Goal: Task Accomplishment & Management: Use online tool/utility

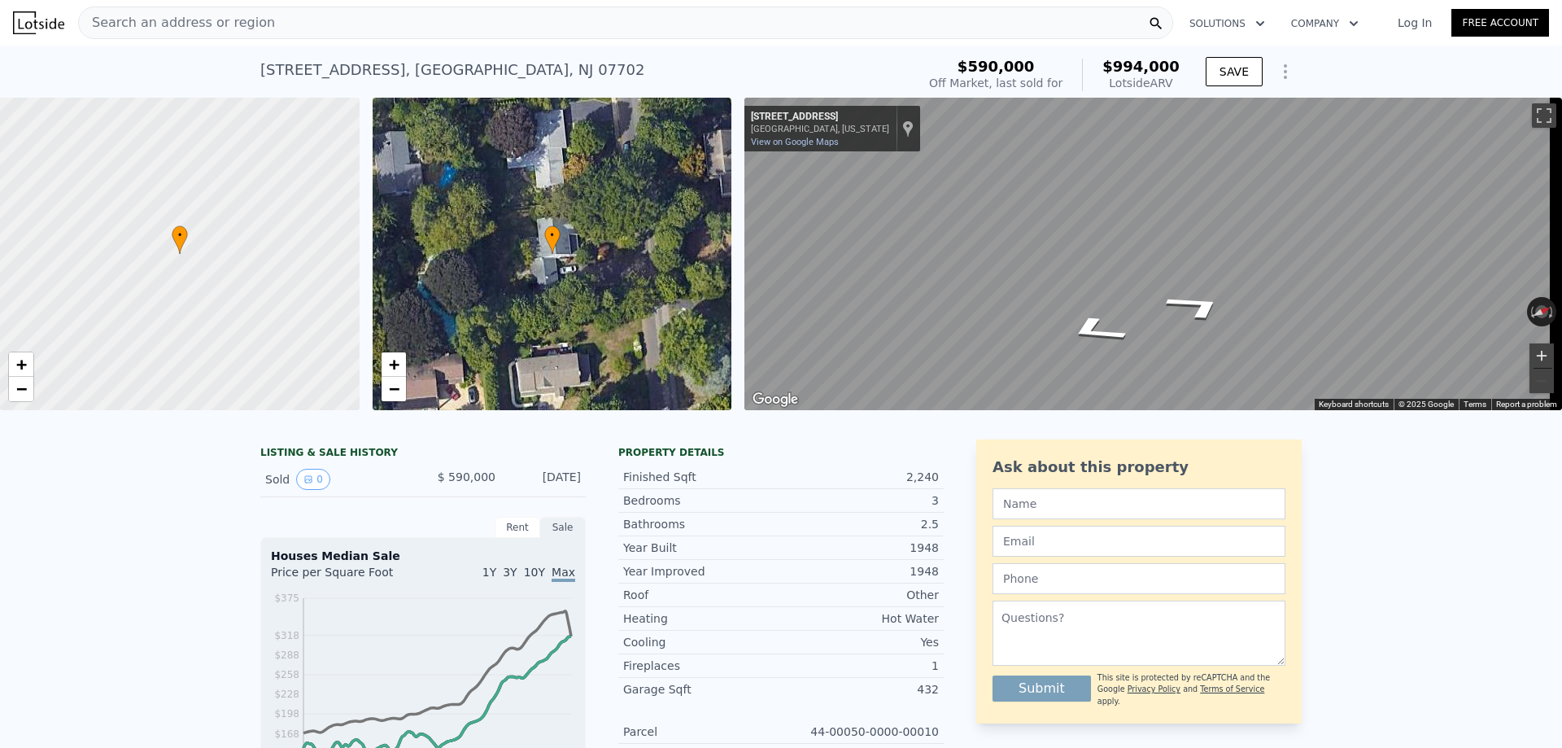
click at [1529, 353] on button "Zoom in" at bounding box center [1541, 355] width 24 height 24
click at [1529, 358] on button "Zoom in" at bounding box center [1541, 355] width 24 height 24
drag, startPoint x: 1536, startPoint y: 378, endPoint x: 1521, endPoint y: 371, distance: 16.4
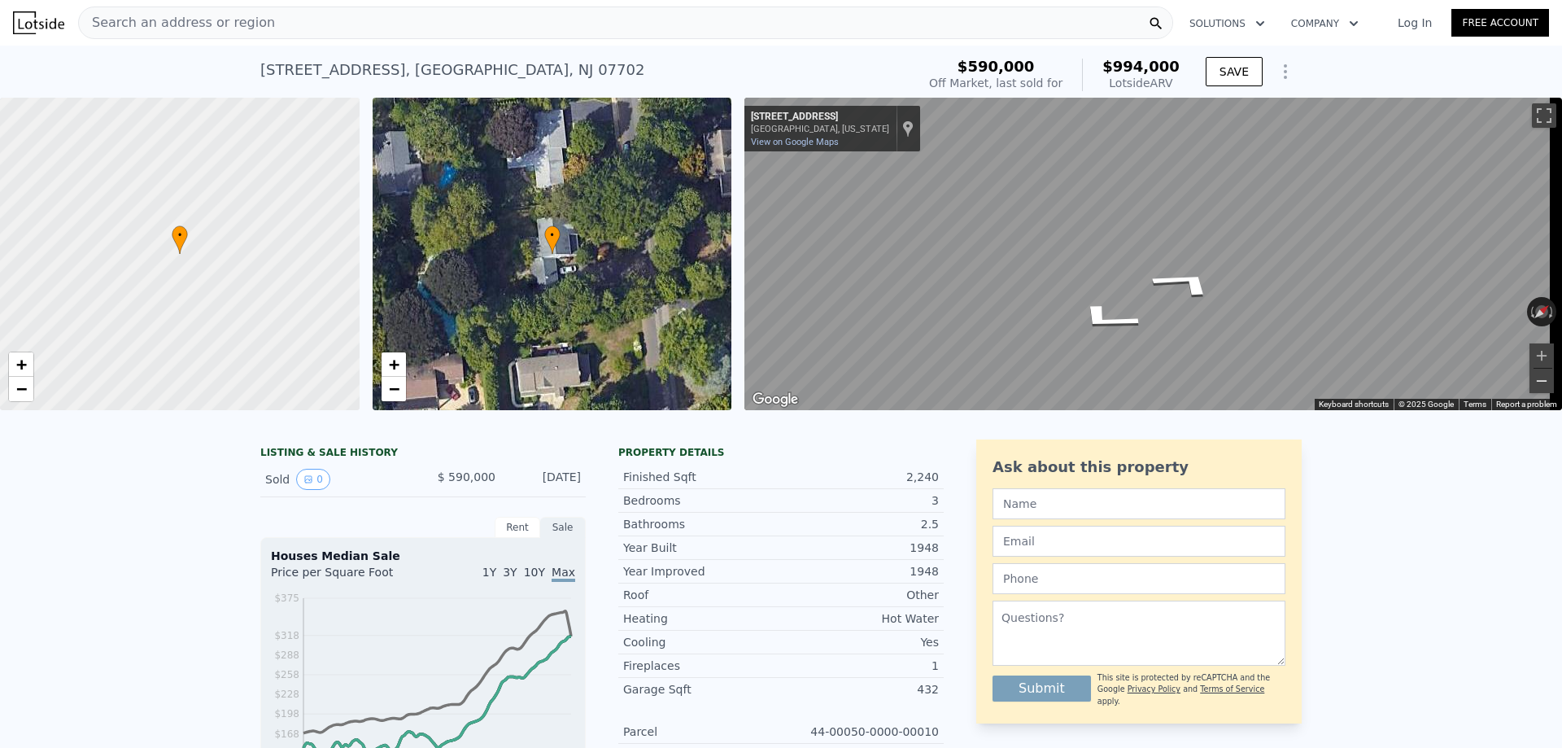
click at [1535, 377] on button "Zoom out" at bounding box center [1541, 381] width 24 height 24
click at [1561, 407] on div "Search an address or region Solutions Company Open main menu Log In Free Accoun…" at bounding box center [781, 374] width 1562 height 748
click at [663, 213] on div "• + − • + − ← Move left → Move right ↑ Move up ↓ Move down + Zoom in - Zoom out…" at bounding box center [781, 254] width 1562 height 312
click at [1561, 229] on div "Search an address or region Solutions Company Open main menu Log In Free Accoun…" at bounding box center [781, 374] width 1562 height 748
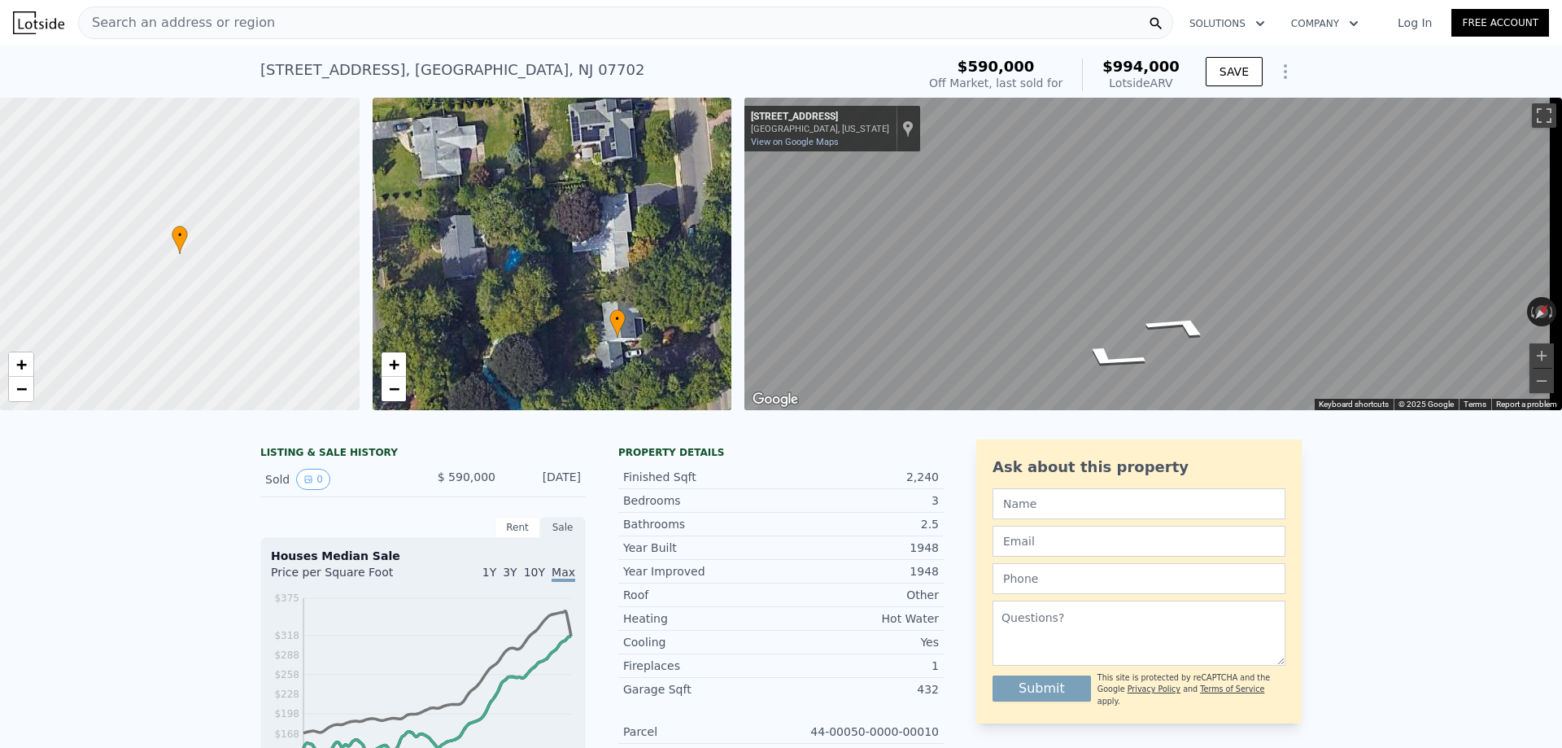
drag, startPoint x: 463, startPoint y: 254, endPoint x: 561, endPoint y: 309, distance: 112.9
click at [534, 338] on div "• + −" at bounding box center [553, 254] width 360 height 312
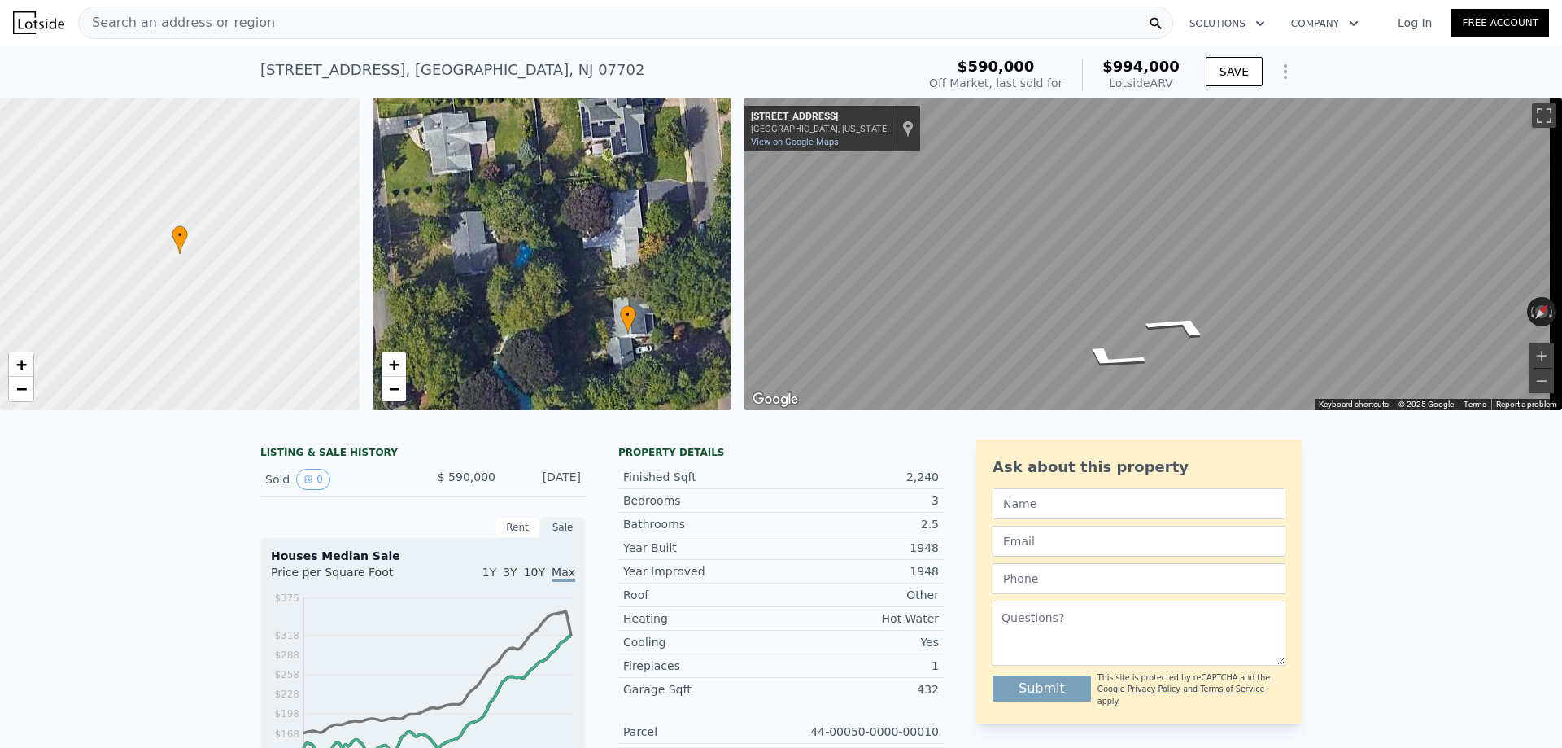
drag, startPoint x: 574, startPoint y: 254, endPoint x: 563, endPoint y: 275, distance: 24.0
click at [563, 275] on div "• + −" at bounding box center [553, 254] width 360 height 312
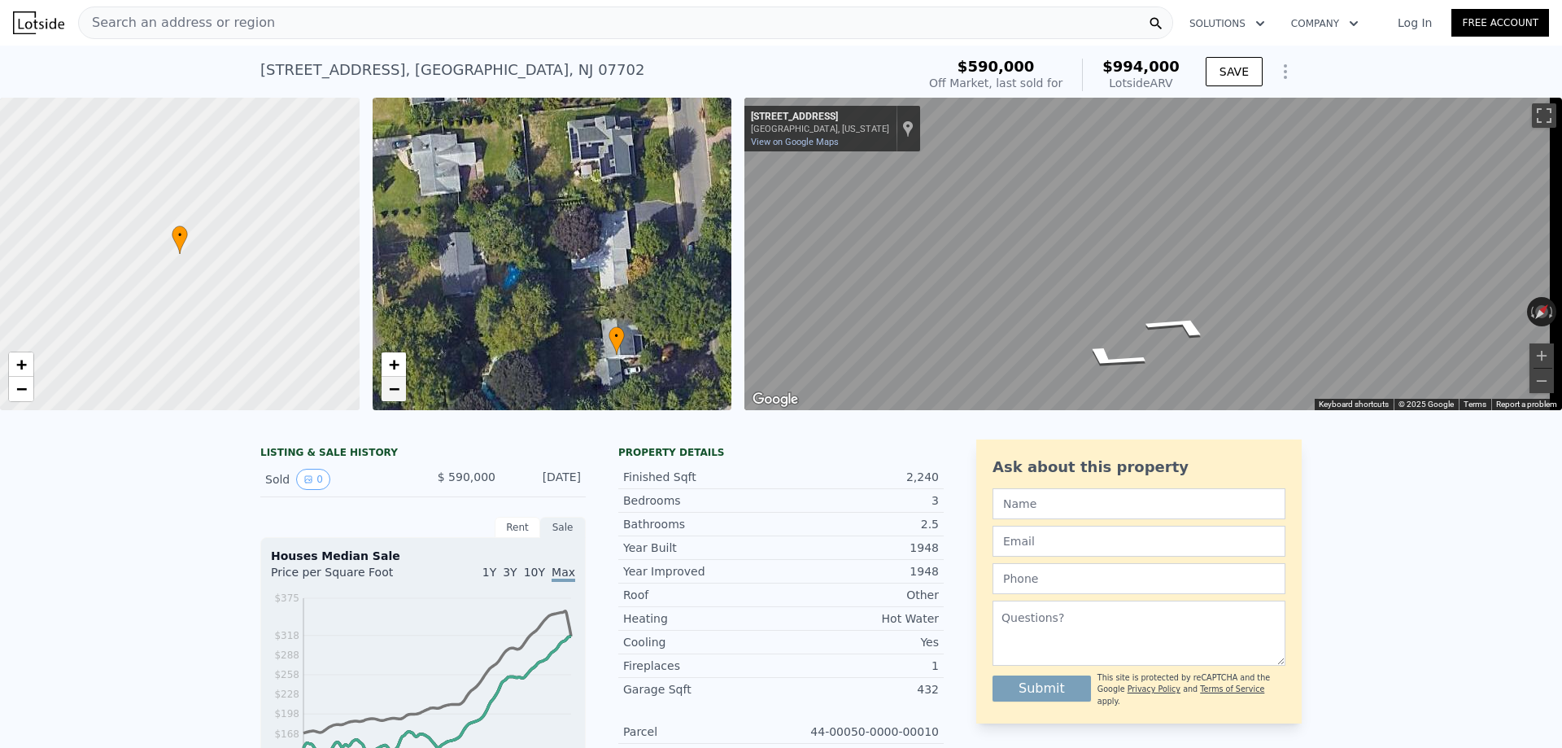
click at [390, 384] on span "−" at bounding box center [393, 388] width 11 height 20
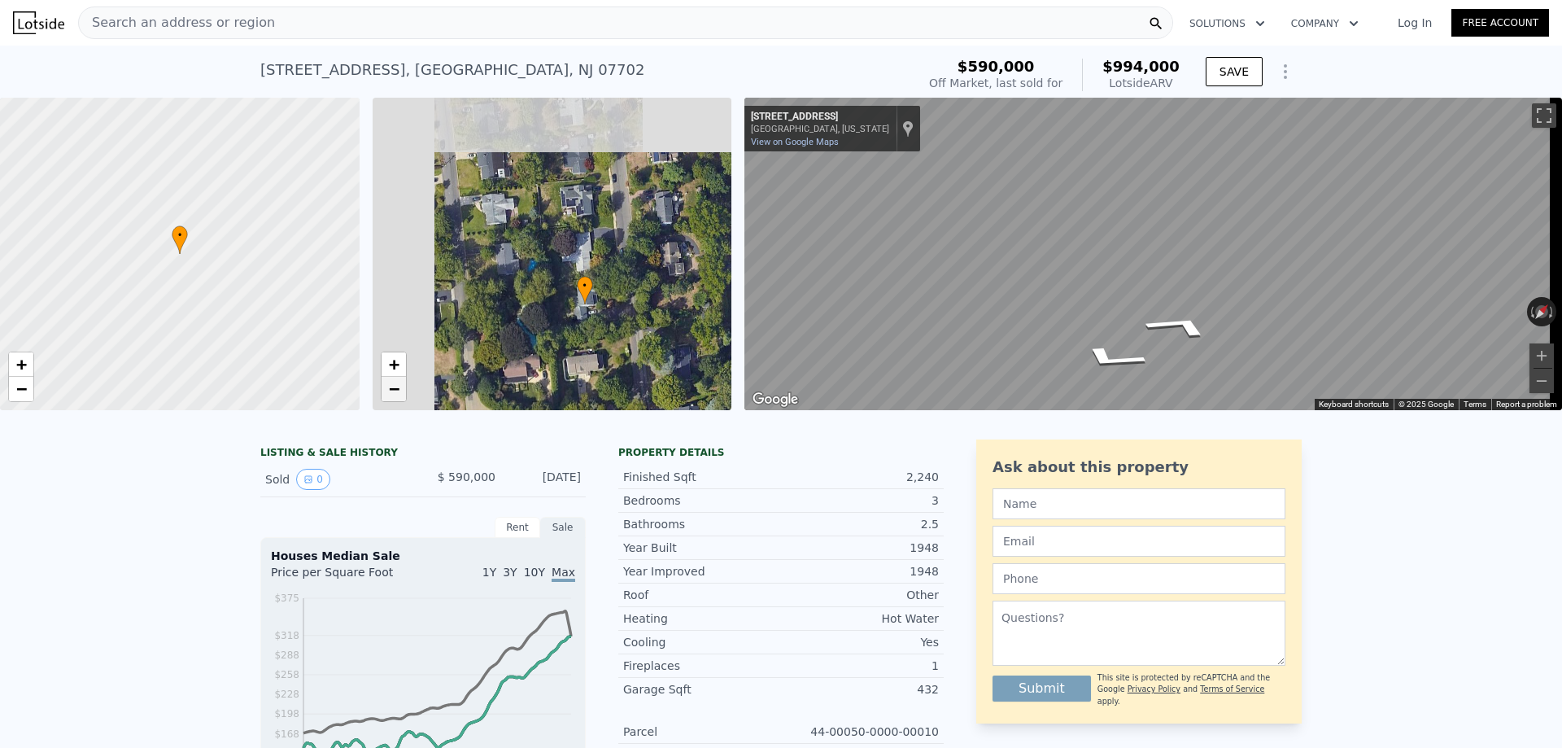
click at [390, 384] on span "−" at bounding box center [393, 388] width 11 height 20
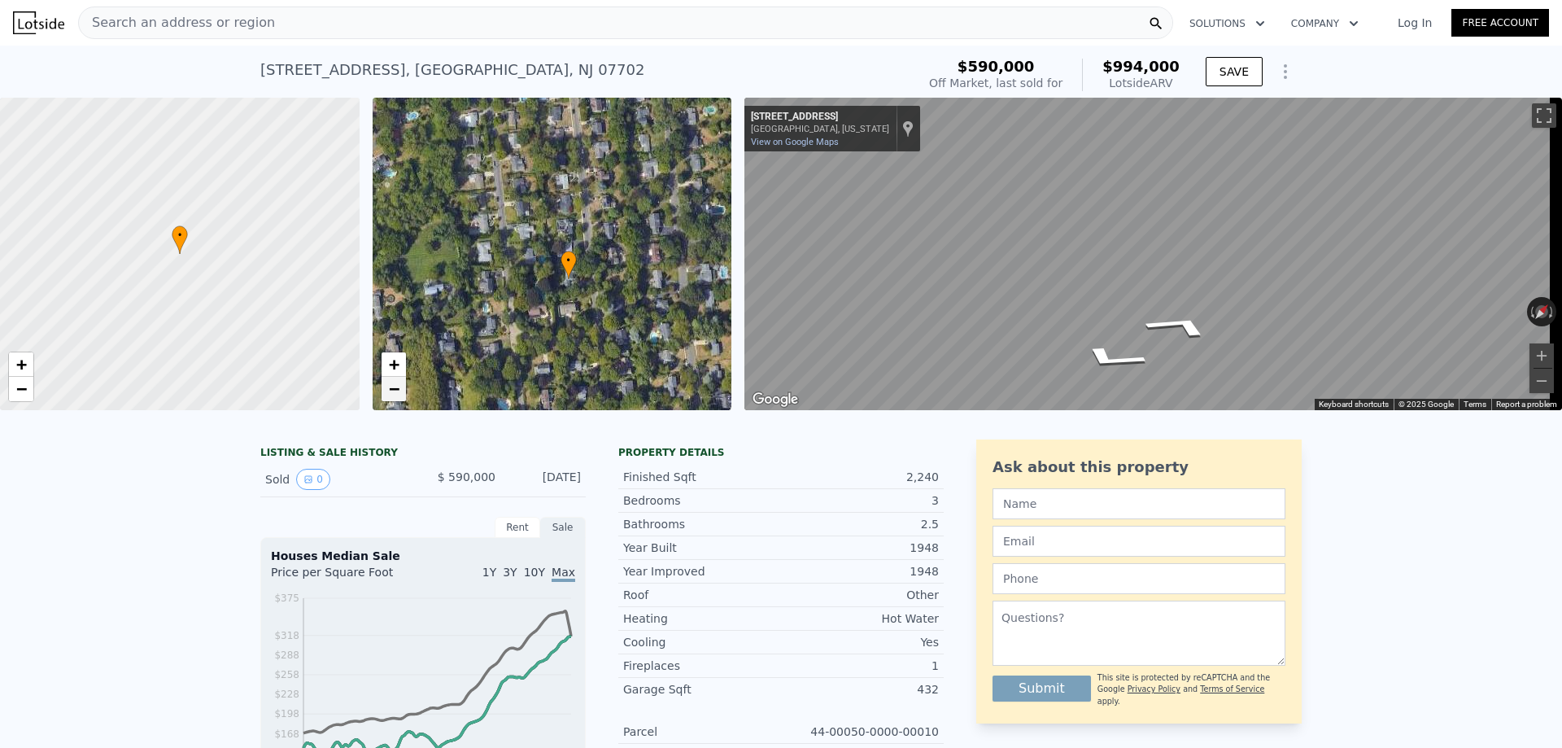
click at [390, 384] on span "−" at bounding box center [393, 388] width 11 height 20
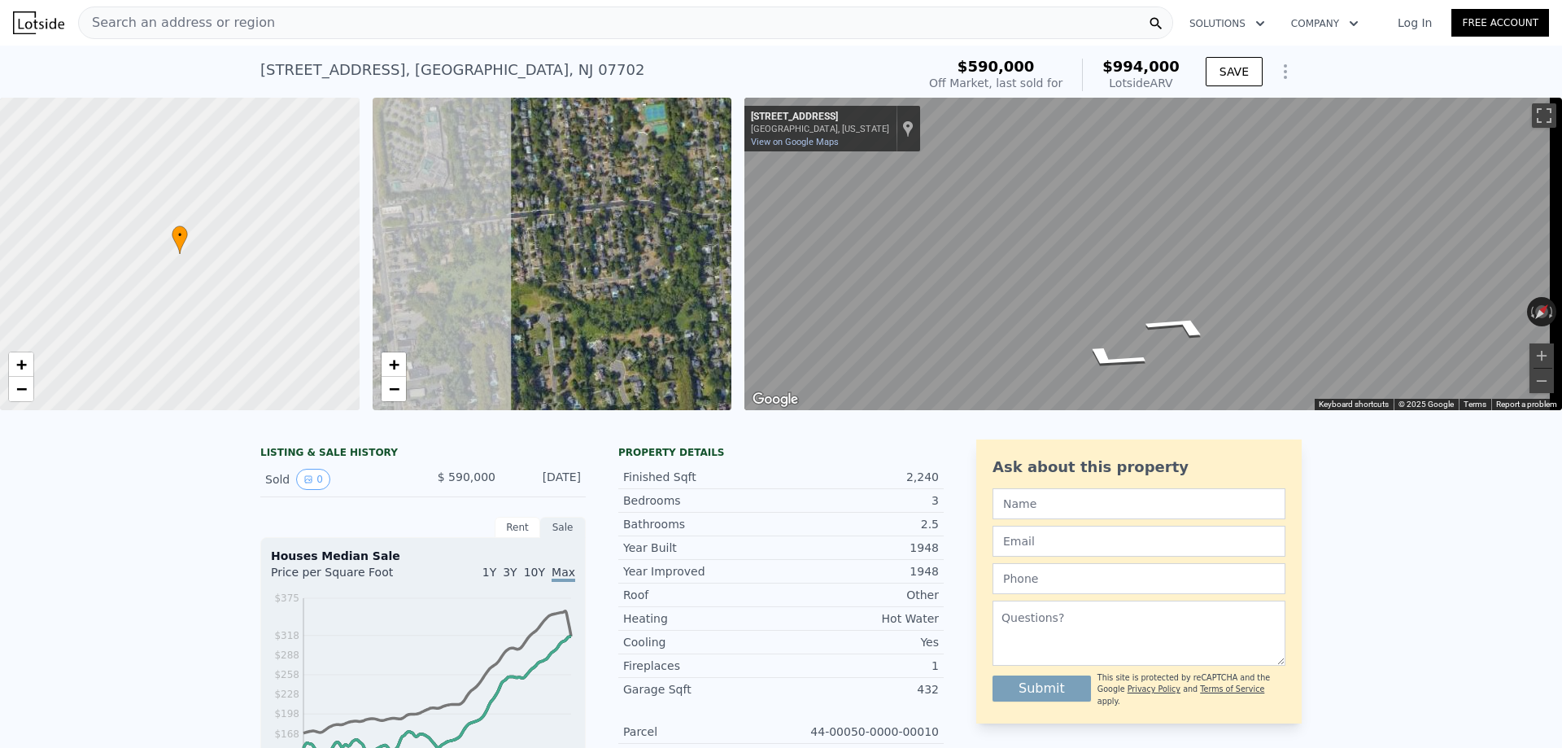
click at [843, 360] on div "• + − • + − ← Move left → Move right ↑ Move up ↓ Move down + Zoom in - Zoom out…" at bounding box center [781, 254] width 1562 height 312
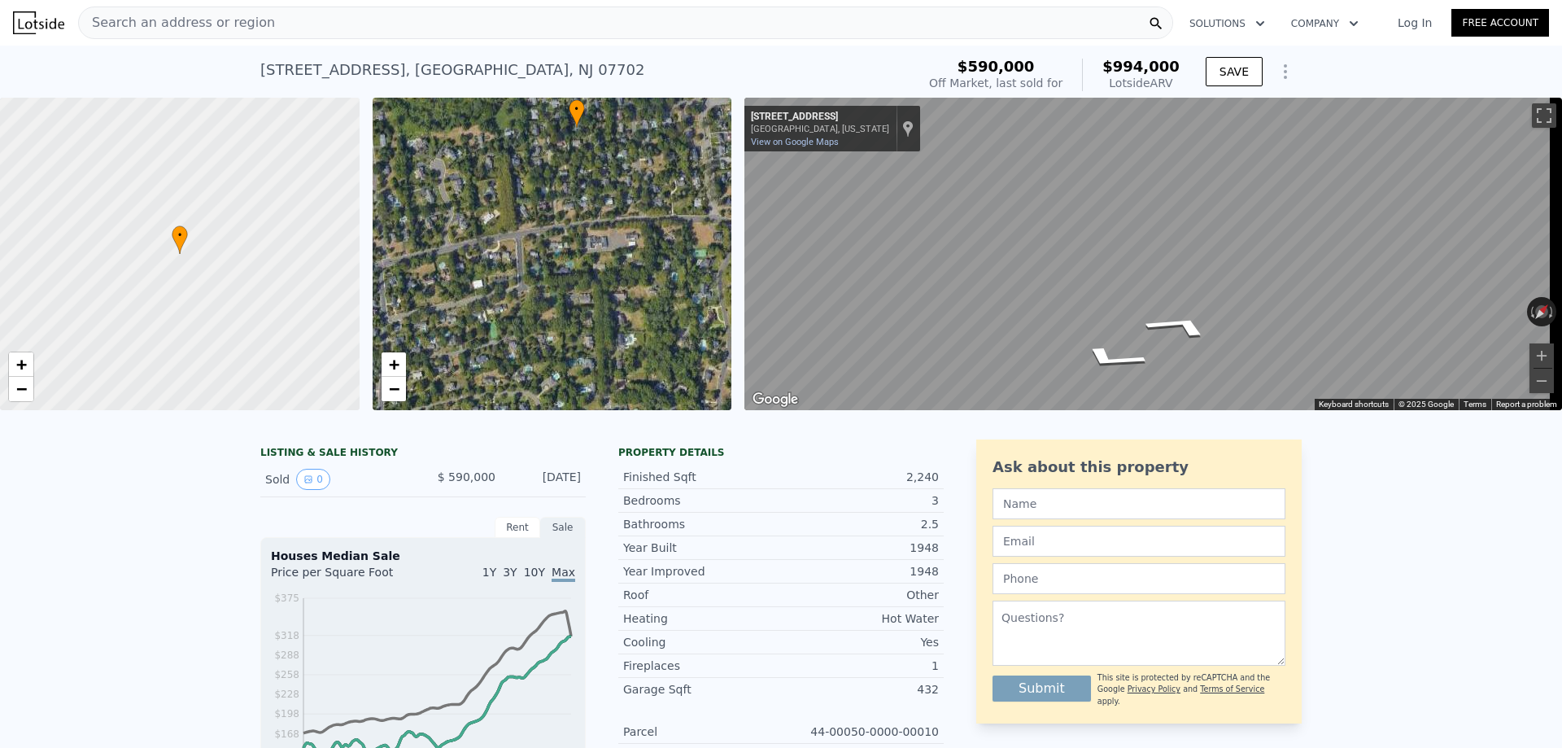
drag, startPoint x: 571, startPoint y: 361, endPoint x: 391, endPoint y: 159, distance: 270.2
click at [391, 159] on div "• + −" at bounding box center [553, 254] width 360 height 312
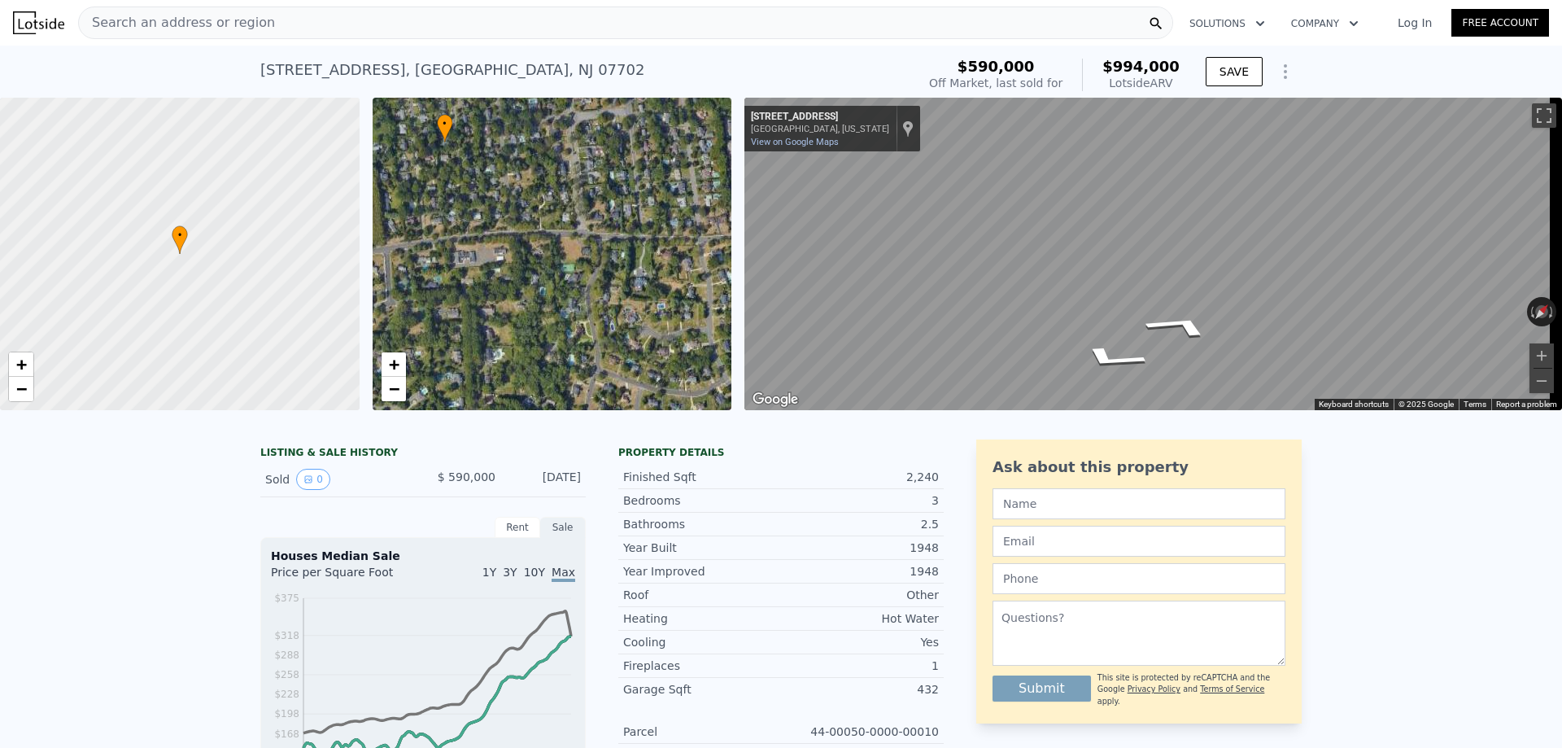
drag, startPoint x: 499, startPoint y: 209, endPoint x: 351, endPoint y: 224, distance: 149.6
click at [351, 224] on div "• + − • + − ← Move left → Move right ↑ Move up ↓ Move down + Zoom in - Zoom out…" at bounding box center [781, 254] width 1562 height 312
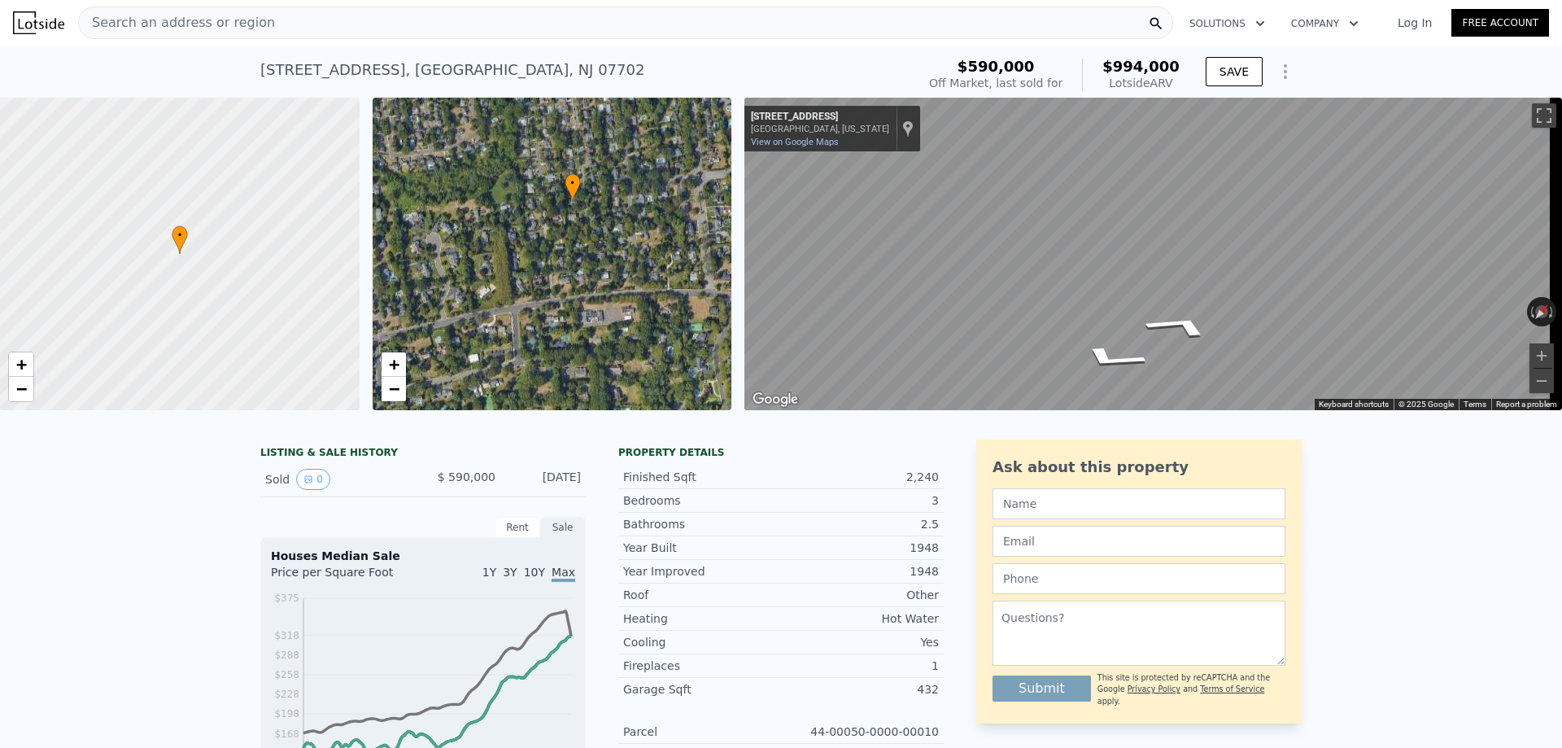
click at [768, 322] on div "• + − • + − ← Move left → Move right ↑ Move up ↓ Move down + Zoom in - Zoom out…" at bounding box center [781, 254] width 1562 height 312
click at [399, 369] on span "+" at bounding box center [393, 364] width 11 height 20
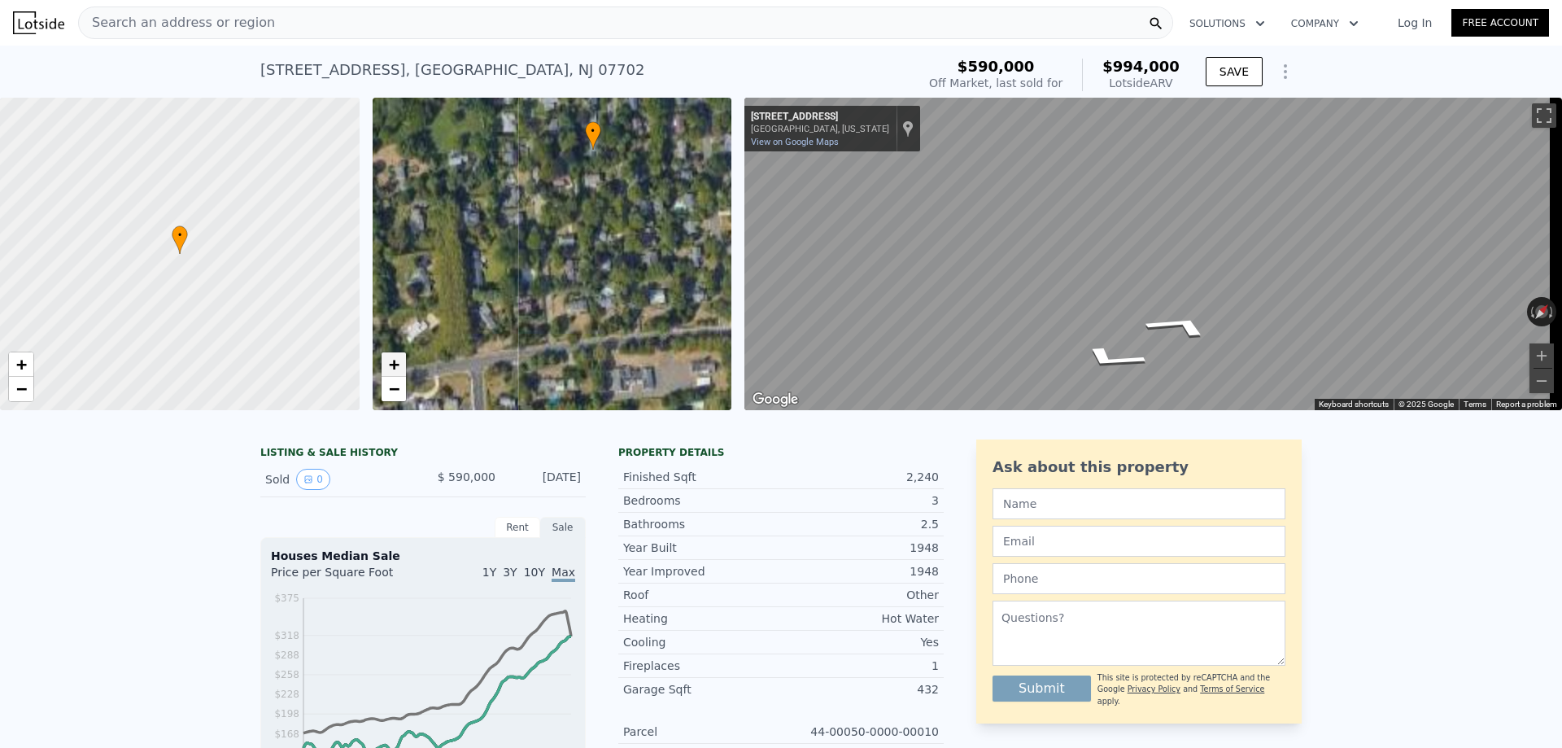
click at [399, 369] on span "+" at bounding box center [393, 364] width 11 height 20
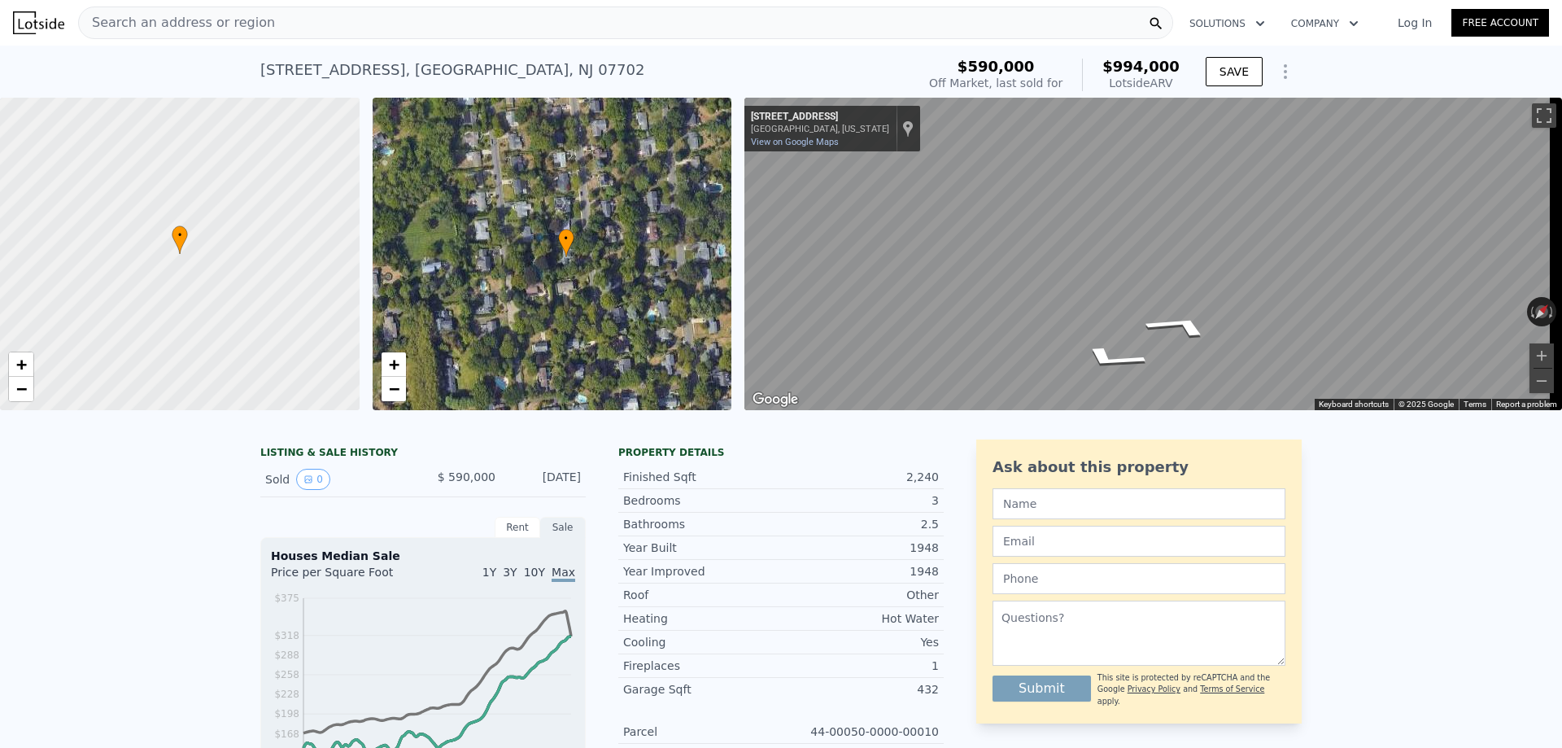
drag, startPoint x: 606, startPoint y: 225, endPoint x: 573, endPoint y: 332, distance: 111.7
click at [578, 330] on div "• + −" at bounding box center [553, 254] width 360 height 312
click at [390, 371] on span "+" at bounding box center [393, 364] width 11 height 20
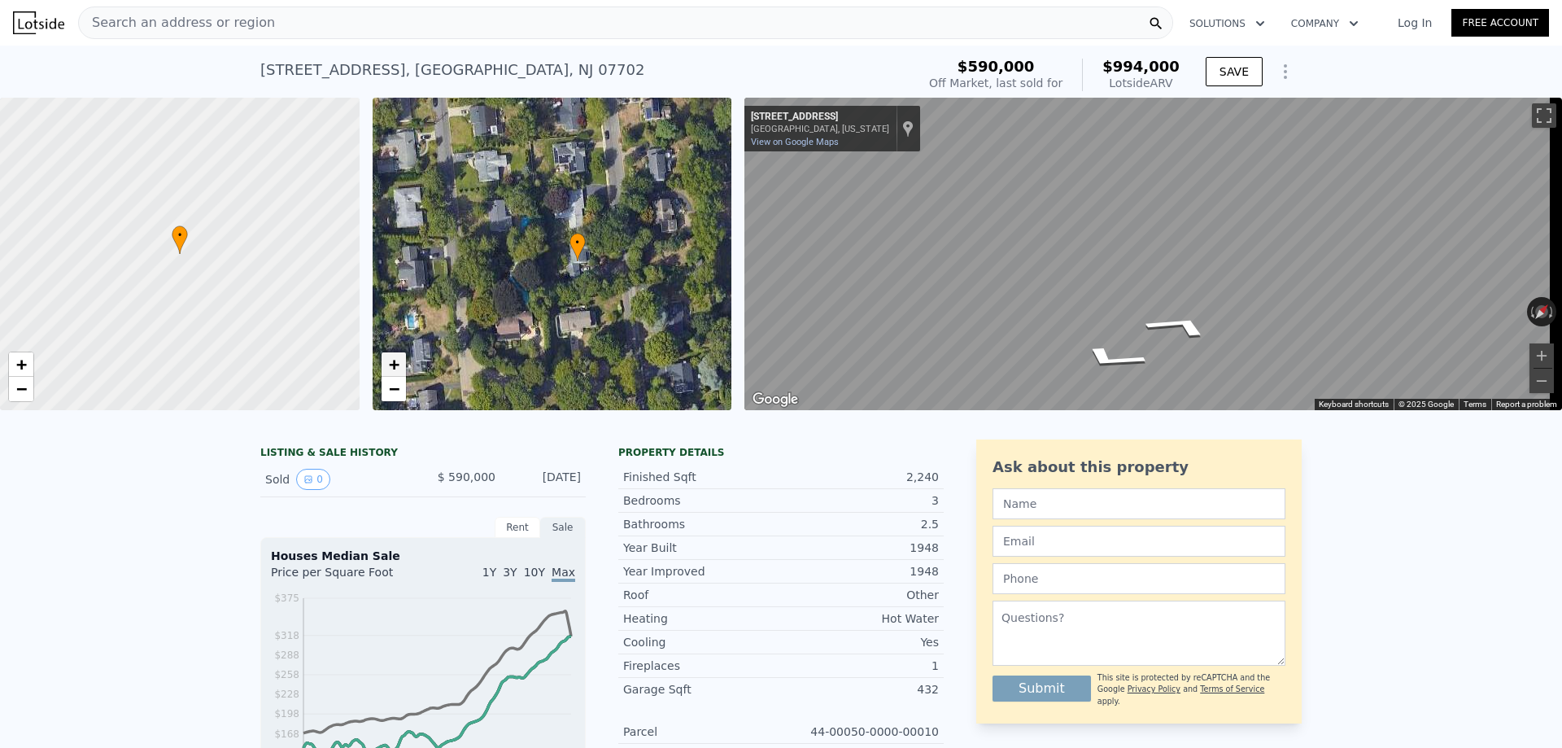
click at [390, 371] on span "+" at bounding box center [393, 364] width 11 height 20
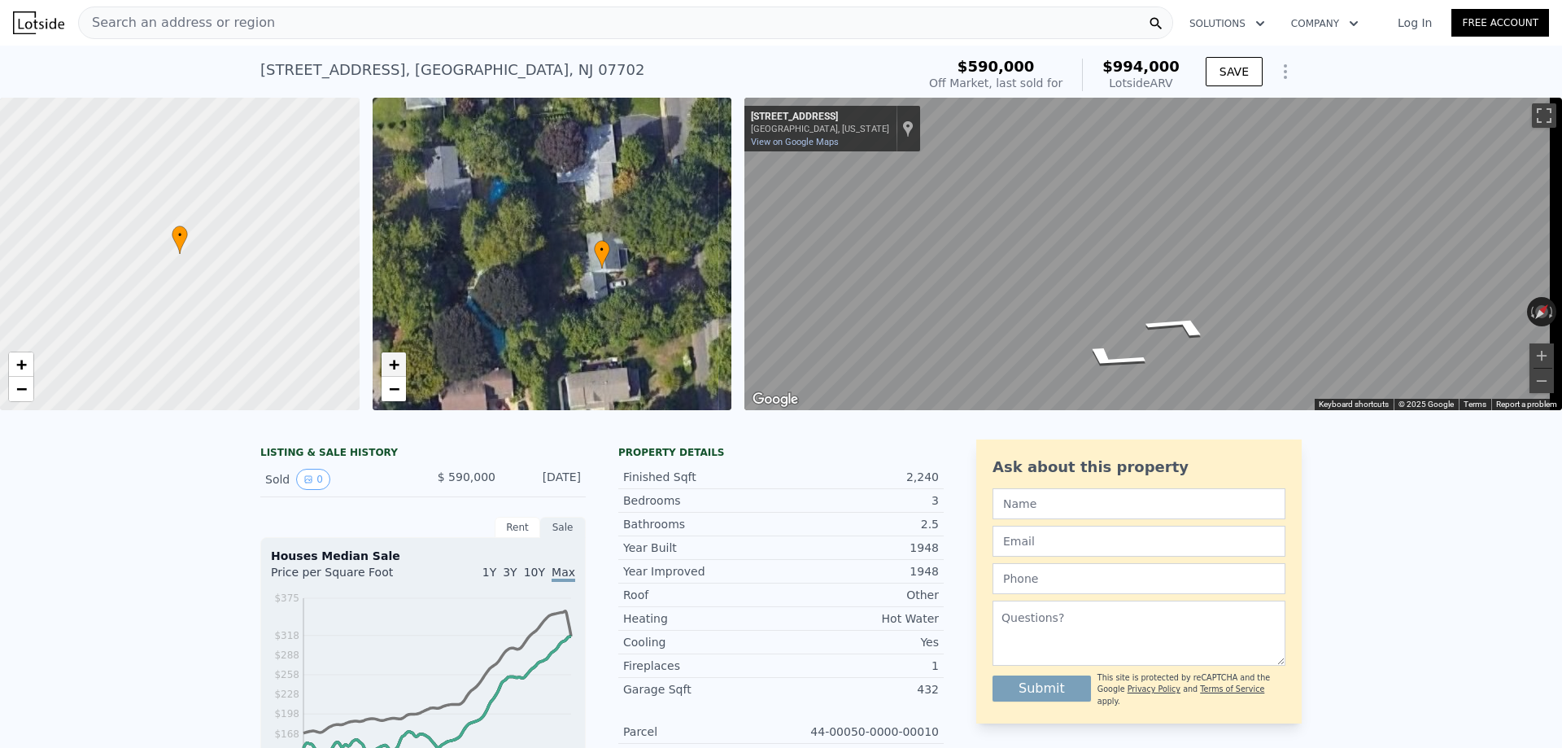
click at [390, 371] on span "+" at bounding box center [393, 364] width 11 height 20
click at [401, 390] on link "−" at bounding box center [394, 389] width 24 height 24
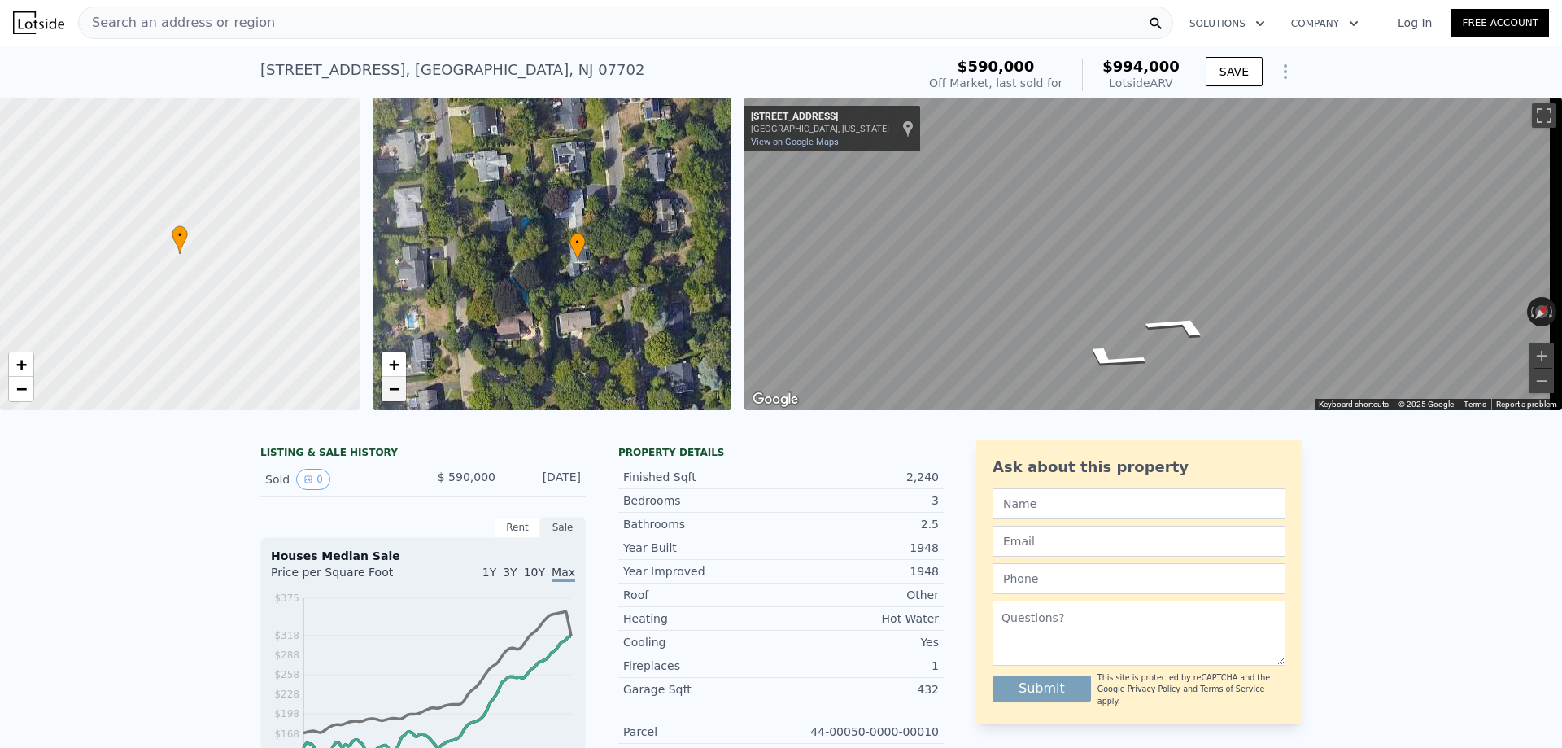
click at [400, 390] on link "−" at bounding box center [394, 389] width 24 height 24
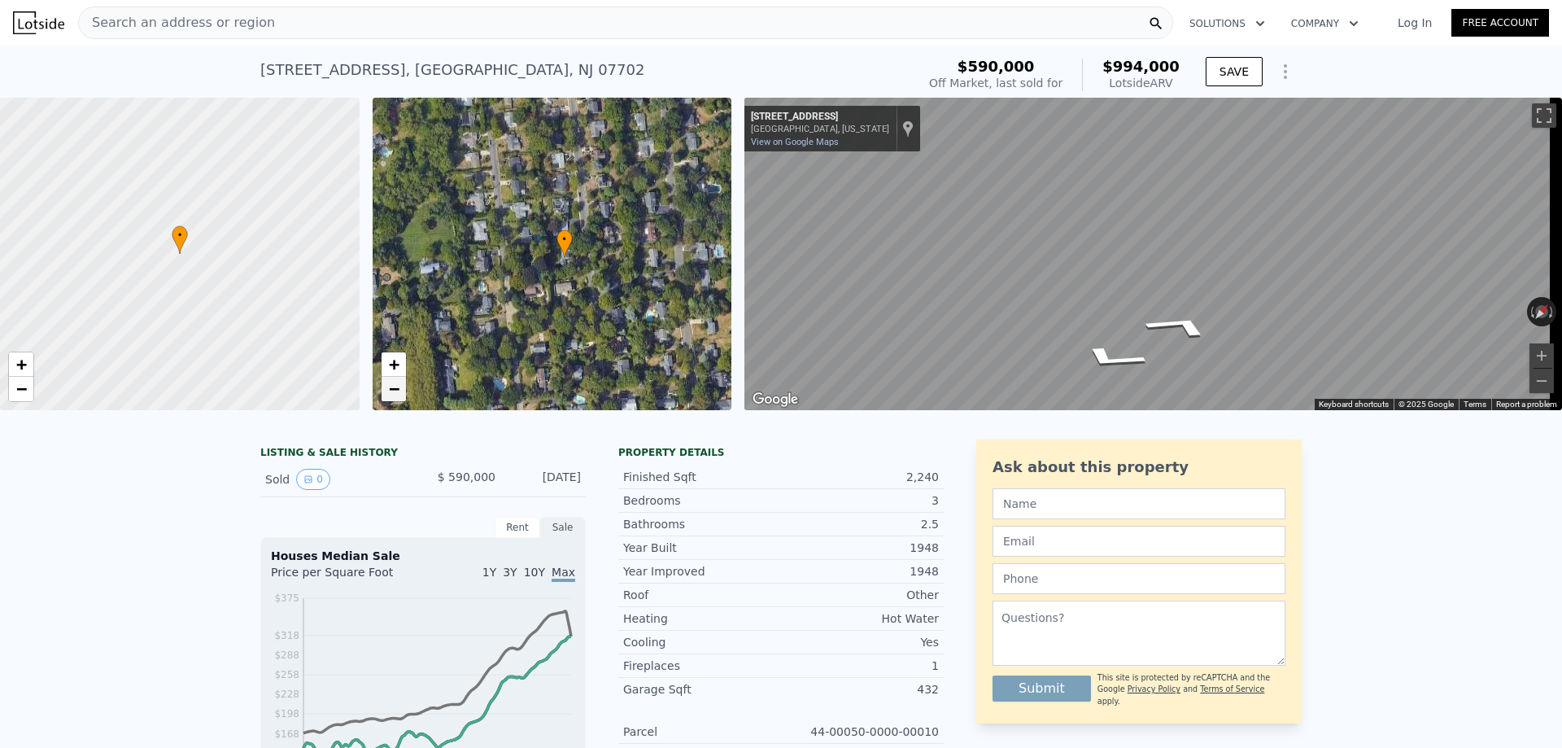
click at [400, 390] on link "−" at bounding box center [394, 389] width 24 height 24
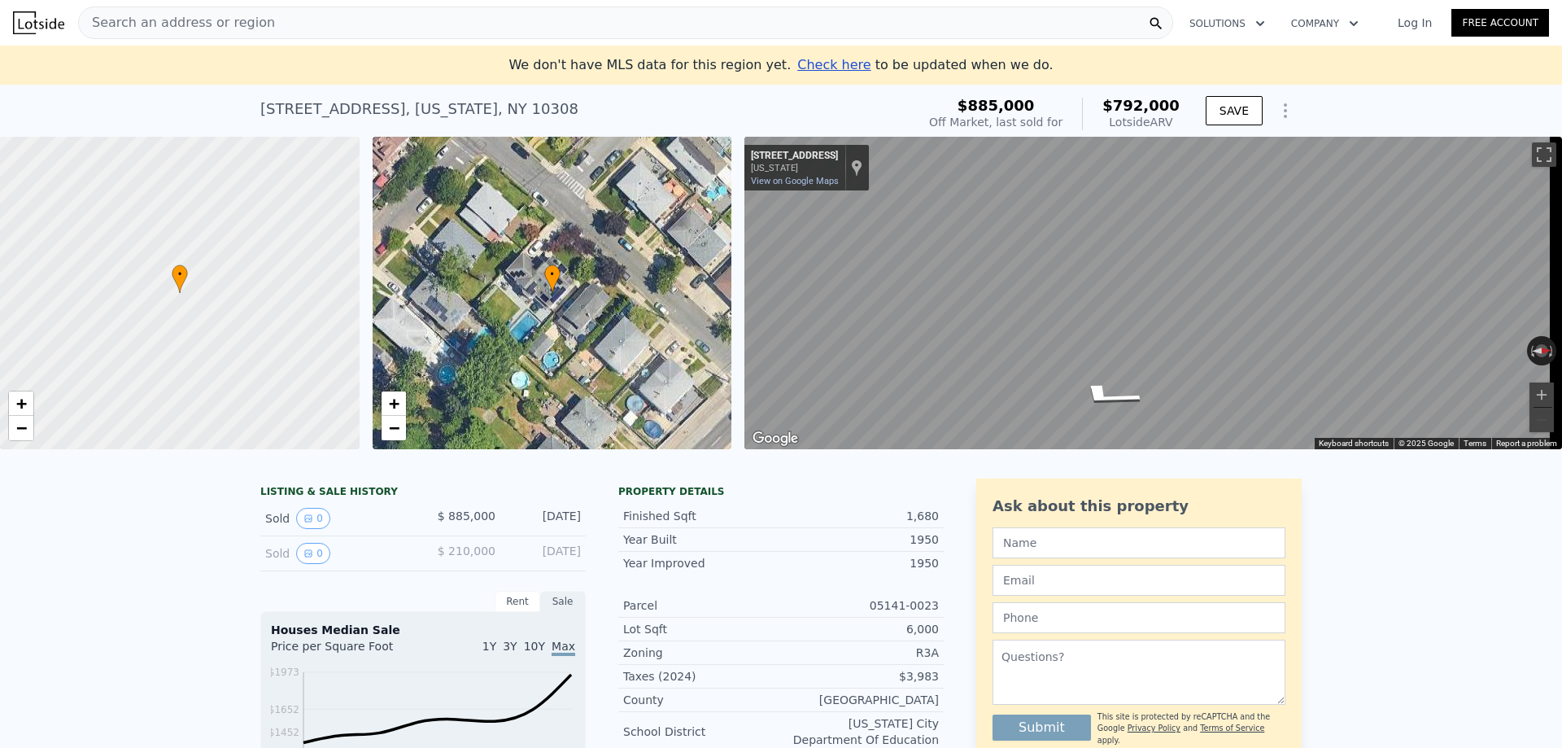
scroll to position [81, 0]
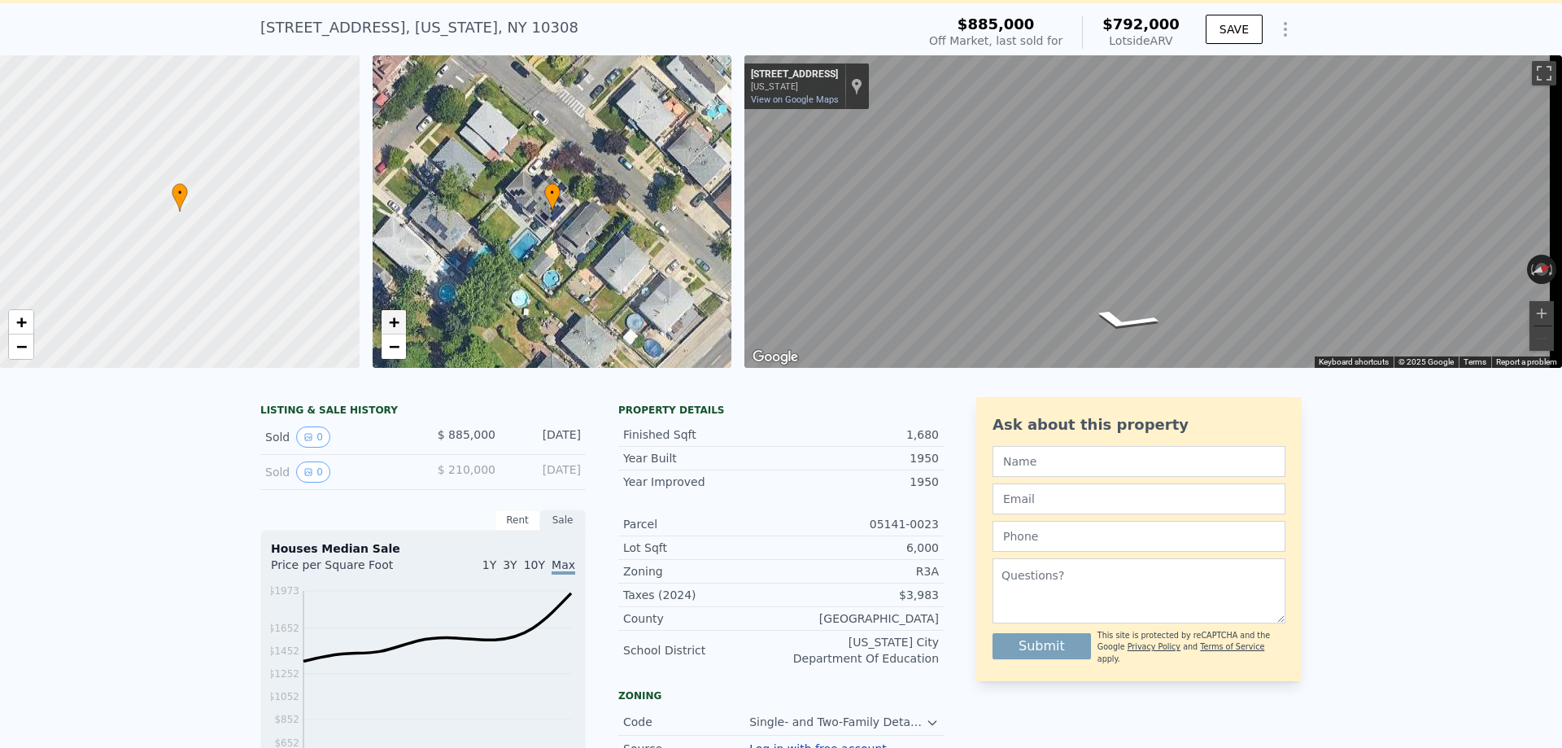
click at [392, 328] on span "+" at bounding box center [393, 322] width 11 height 20
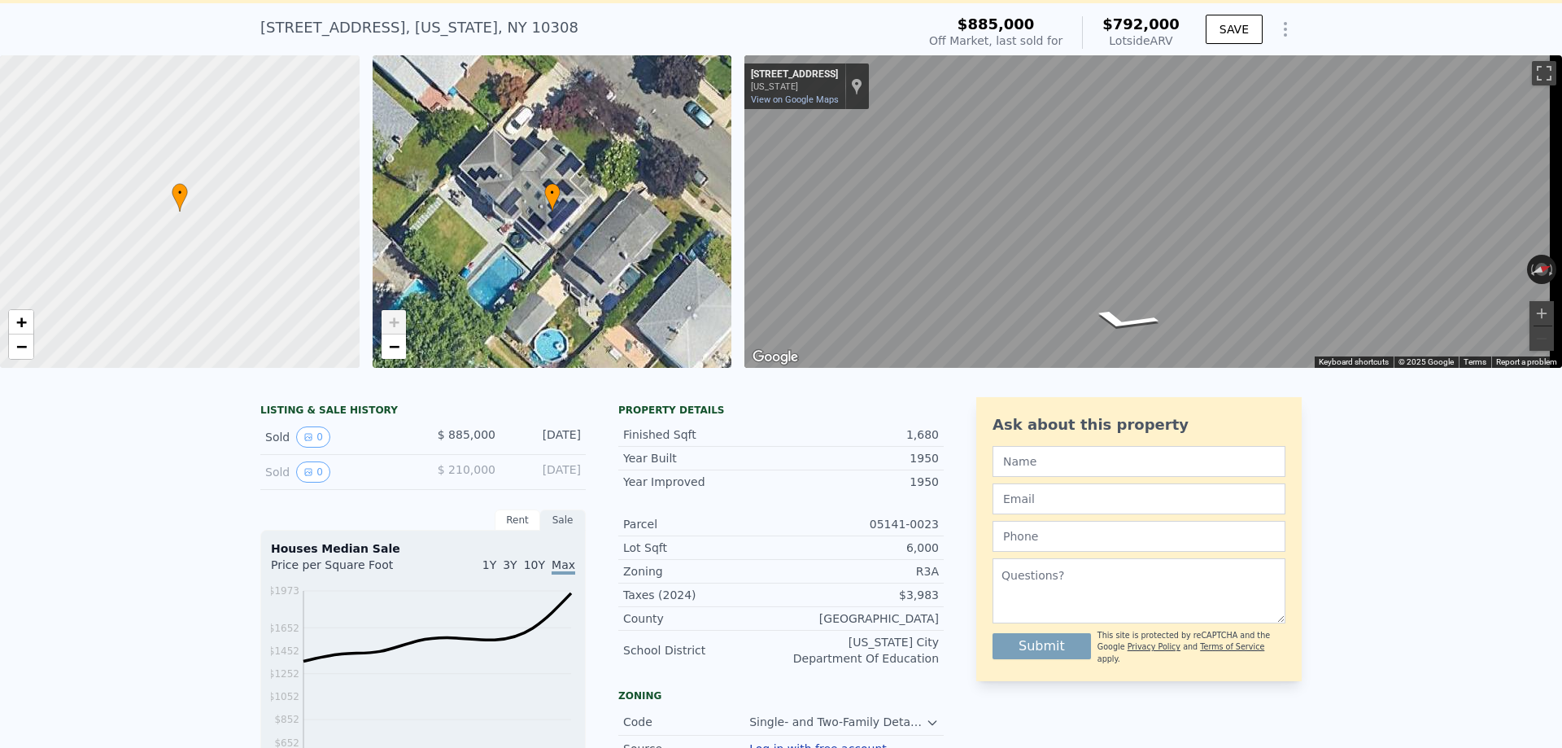
click at [392, 328] on span "+" at bounding box center [393, 322] width 11 height 20
click at [390, 322] on span "+" at bounding box center [393, 322] width 11 height 20
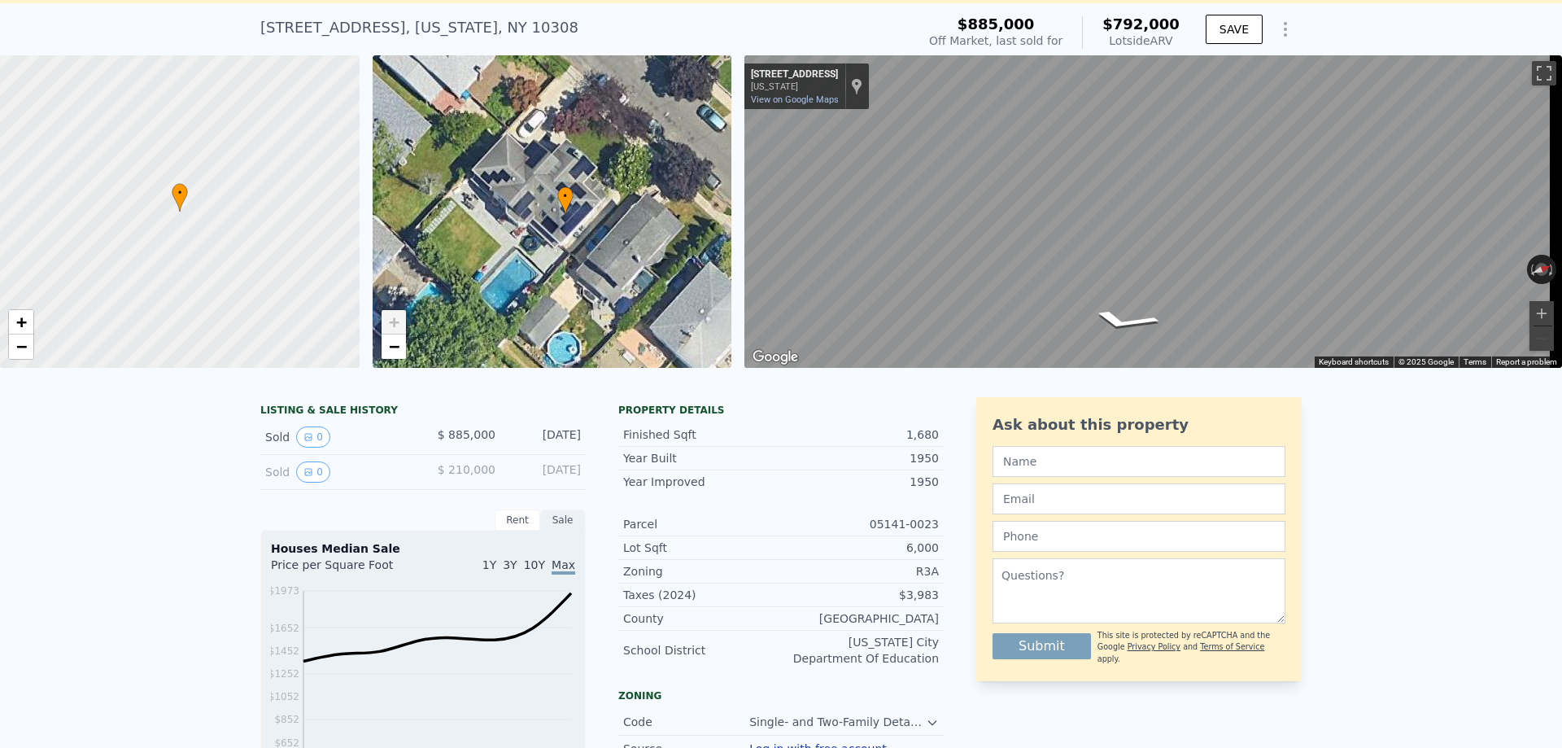
drag, startPoint x: 457, startPoint y: 276, endPoint x: 470, endPoint y: 281, distance: 13.9
click at [470, 281] on div "• + −" at bounding box center [553, 211] width 360 height 312
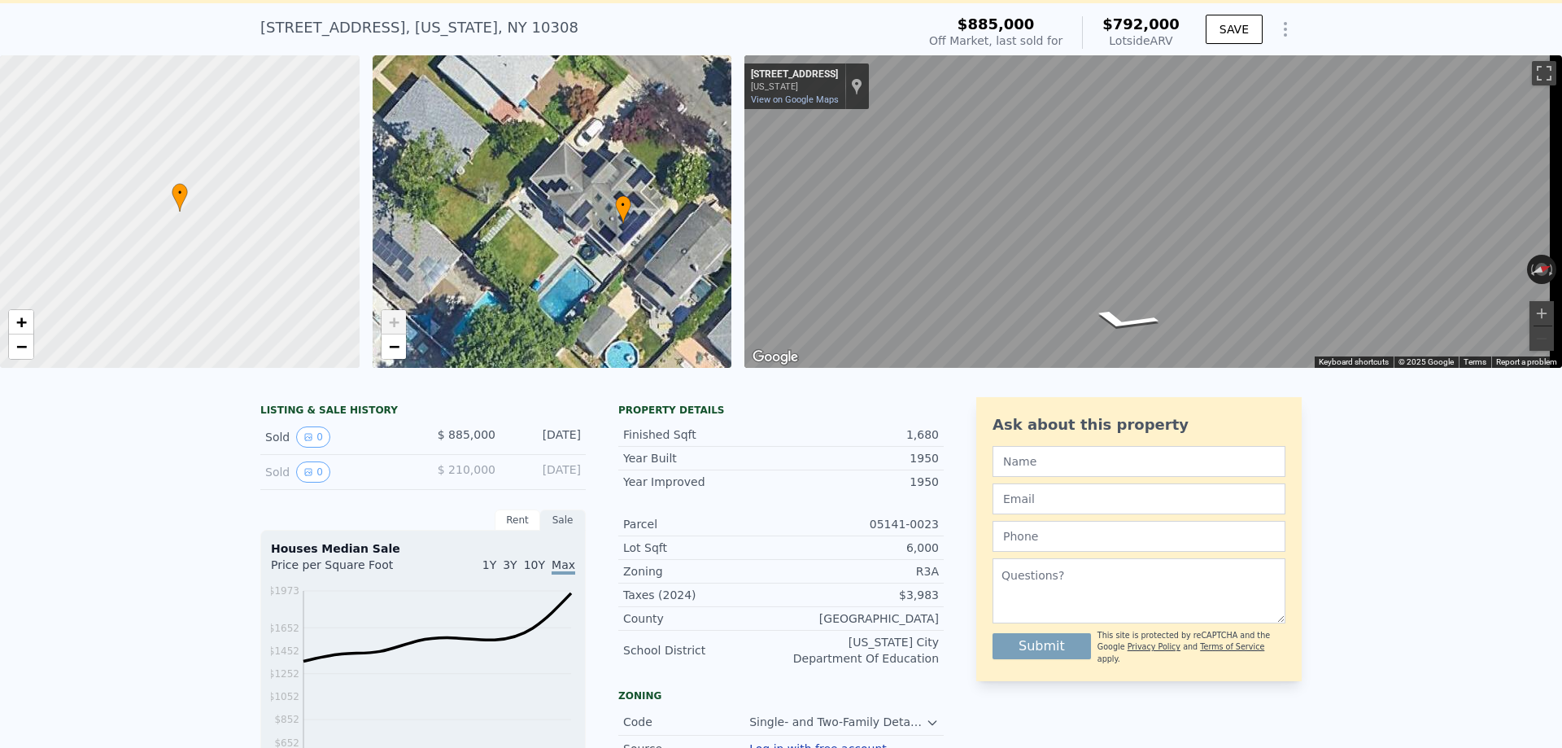
drag, startPoint x: 508, startPoint y: 292, endPoint x: 566, endPoint y: 299, distance: 58.2
click at [566, 299] on div "• + −" at bounding box center [553, 211] width 360 height 312
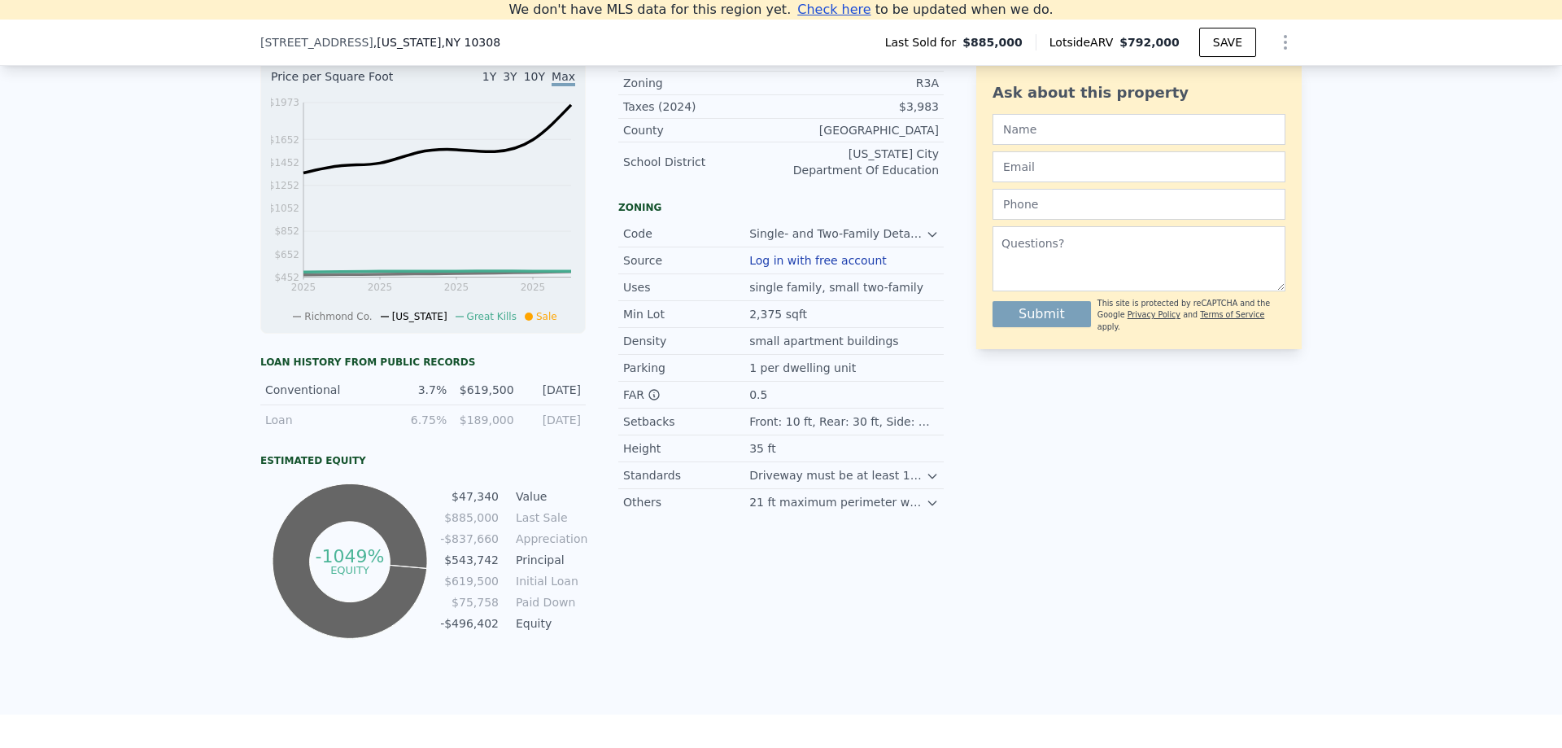
scroll to position [388, 0]
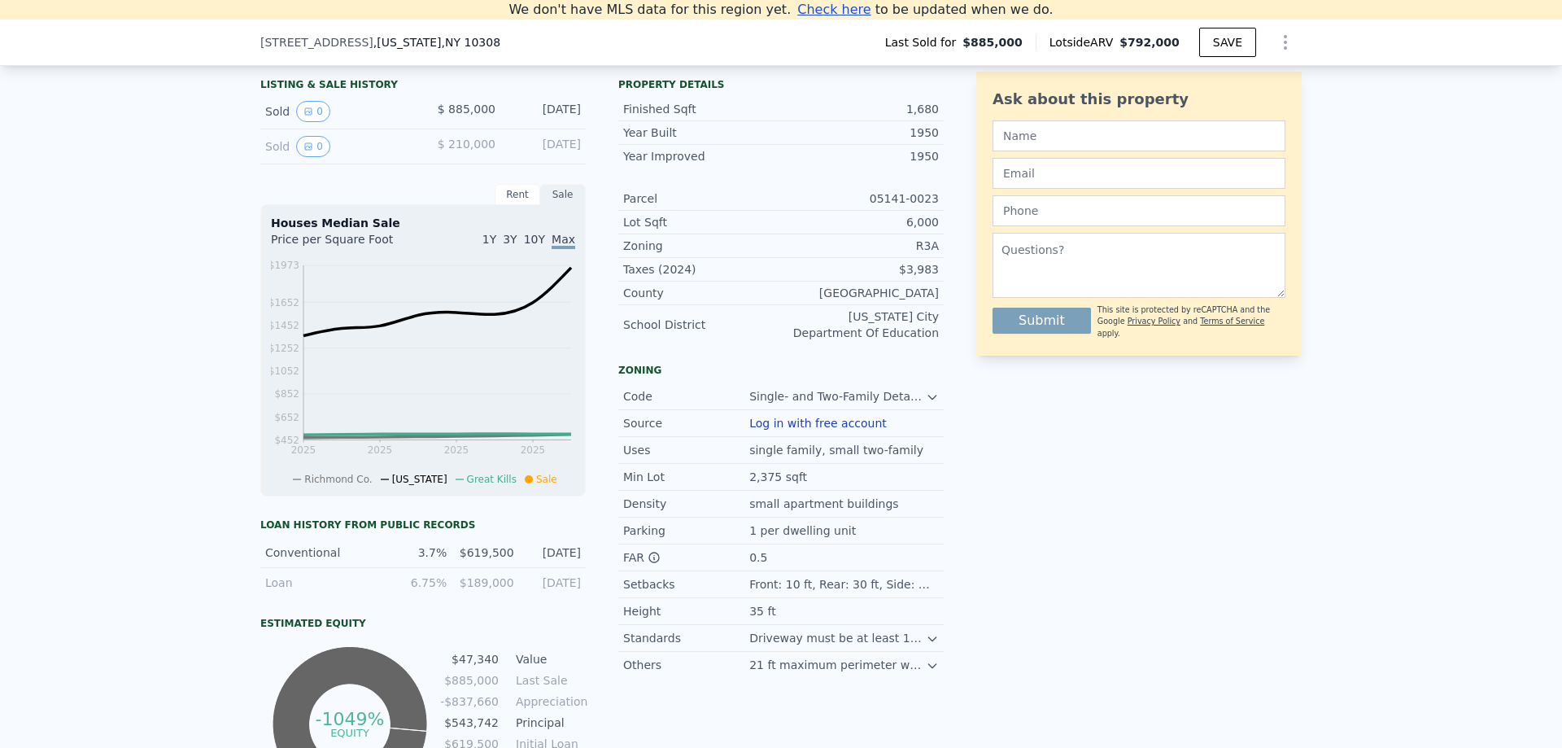
click at [926, 645] on icon at bounding box center [932, 638] width 13 height 13
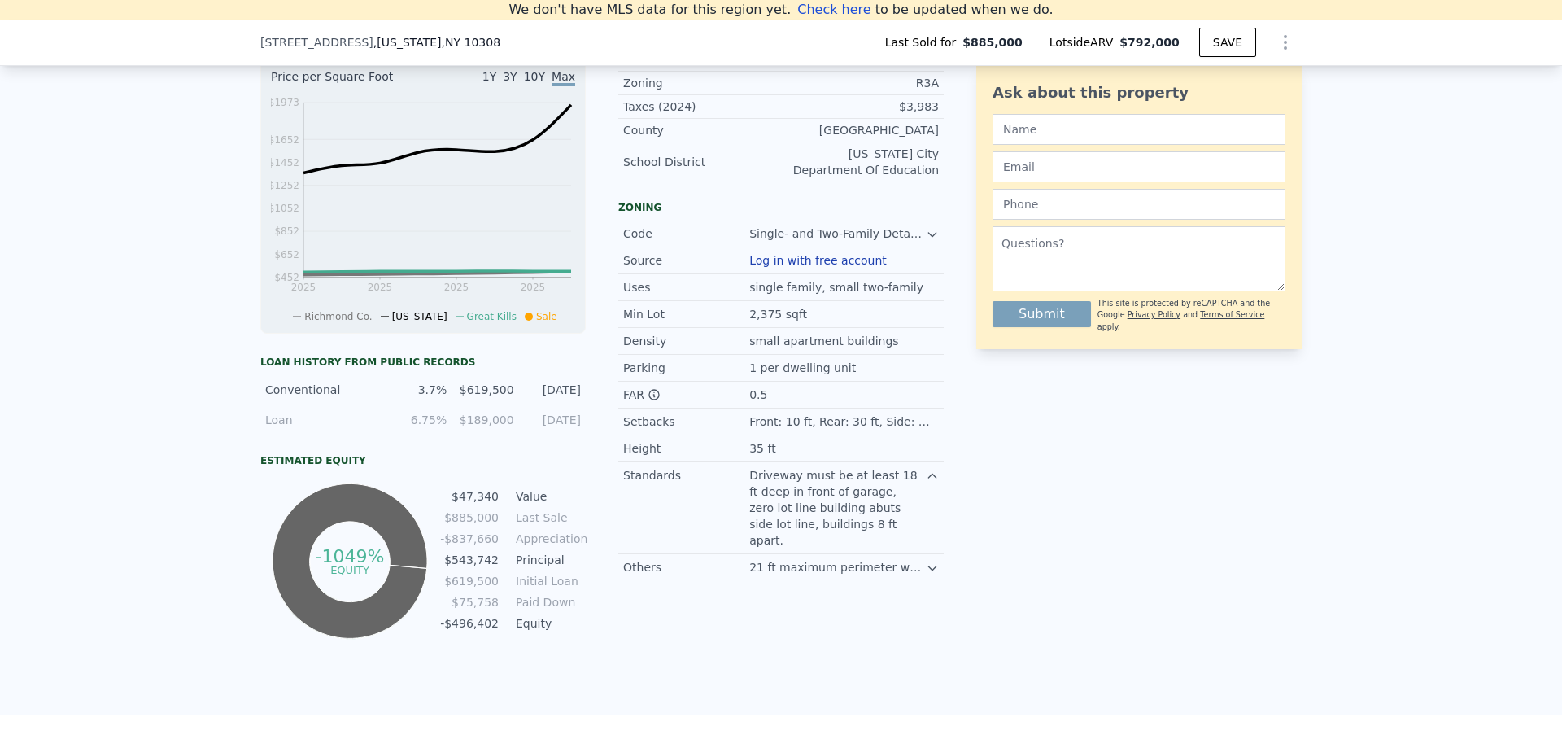
click at [926, 568] on icon at bounding box center [932, 567] width 13 height 13
click at [926, 565] on icon at bounding box center [932, 567] width 13 height 13
click at [927, 241] on icon at bounding box center [932, 234] width 13 height 13
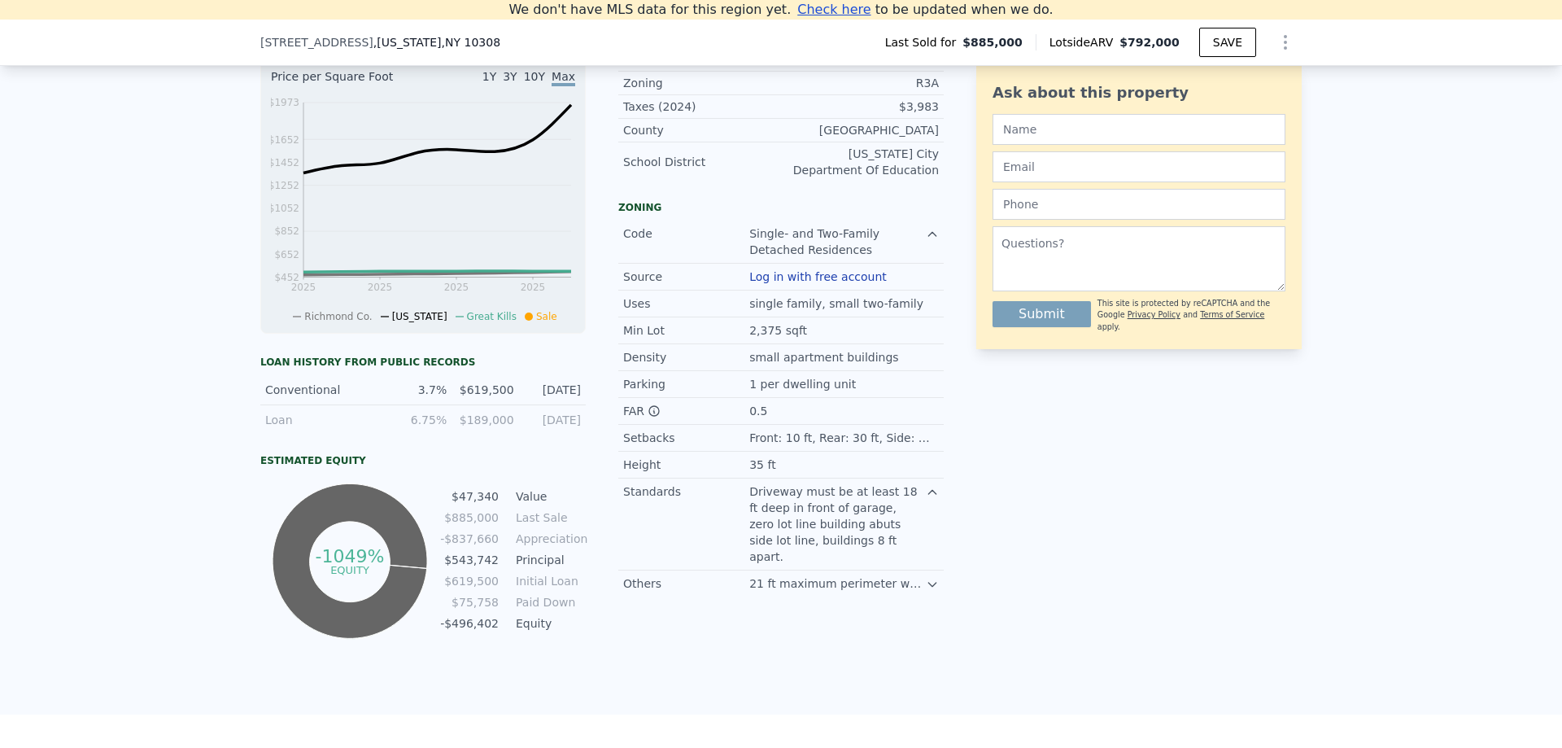
click at [928, 236] on icon at bounding box center [931, 234] width 7 height 4
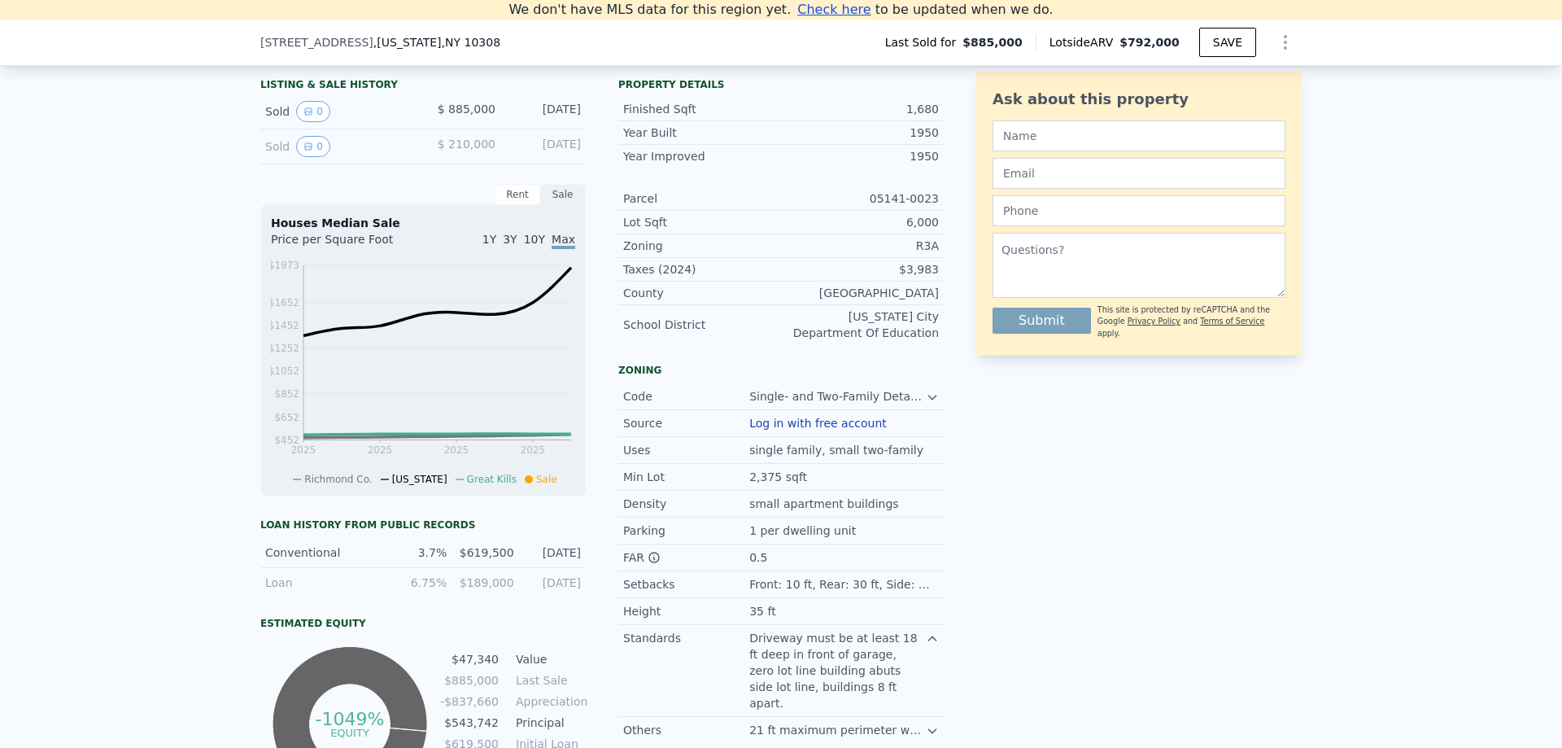
scroll to position [307, 0]
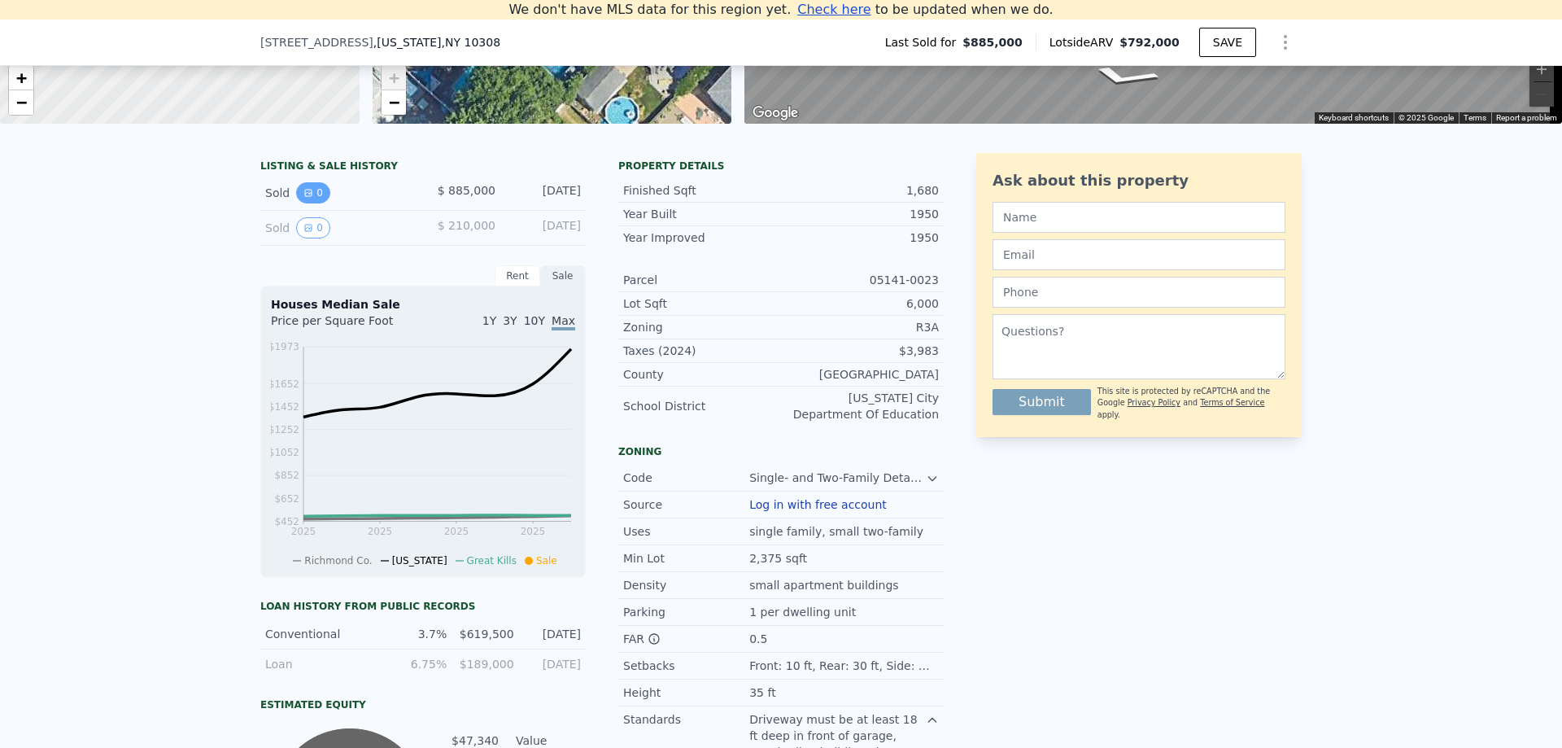
click at [307, 201] on button "0" at bounding box center [313, 192] width 34 height 21
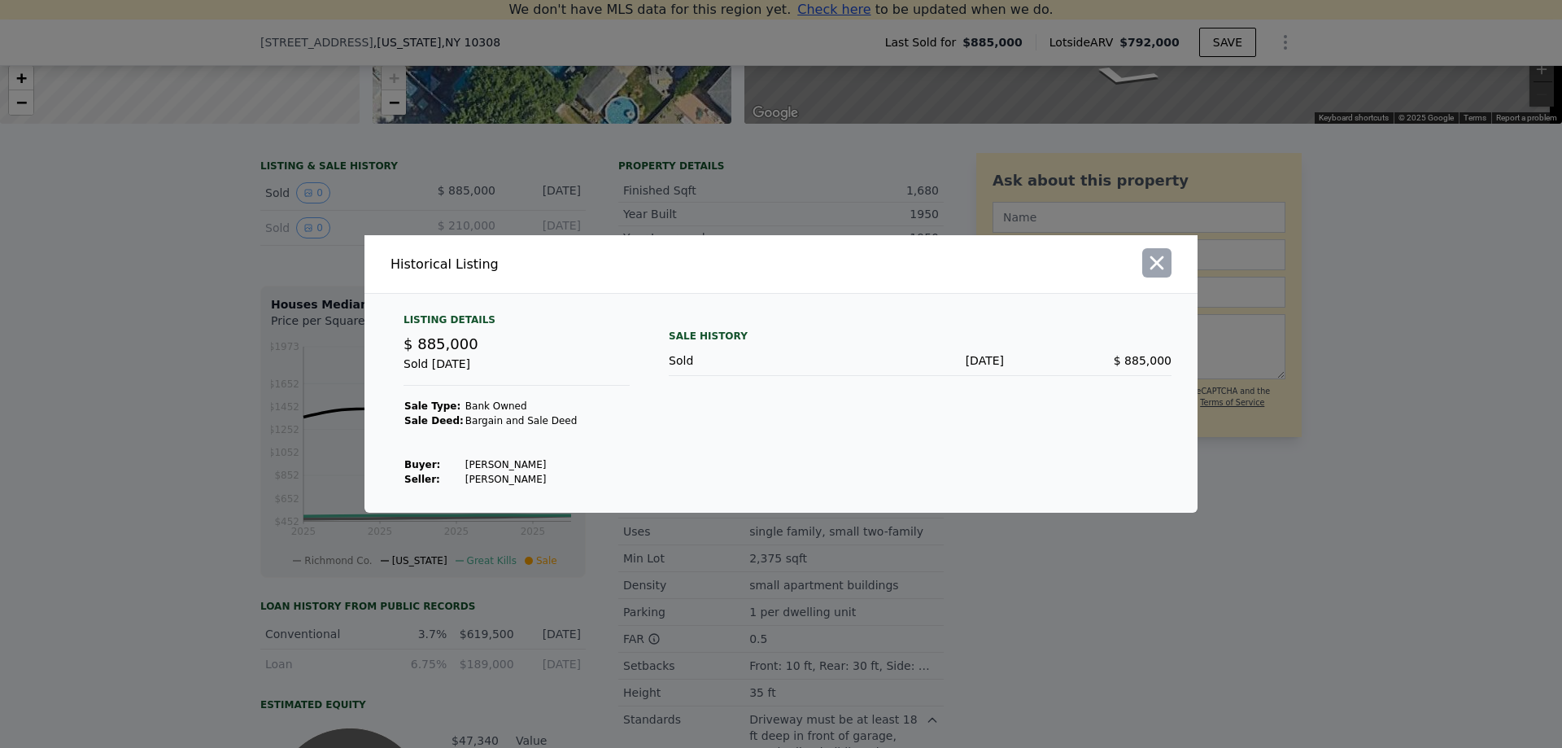
click at [1159, 264] on icon "button" at bounding box center [1156, 262] width 23 height 23
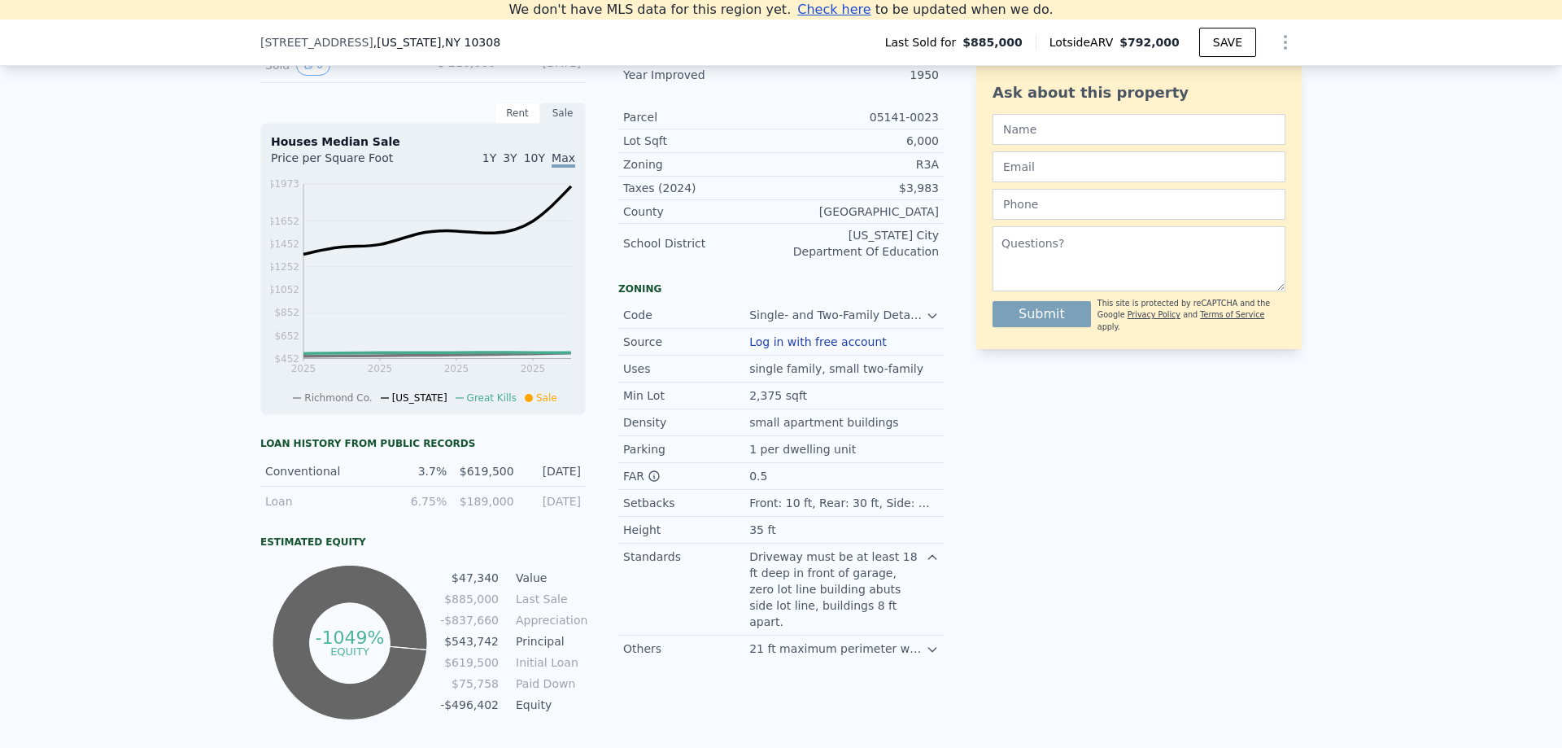
scroll to position [551, 0]
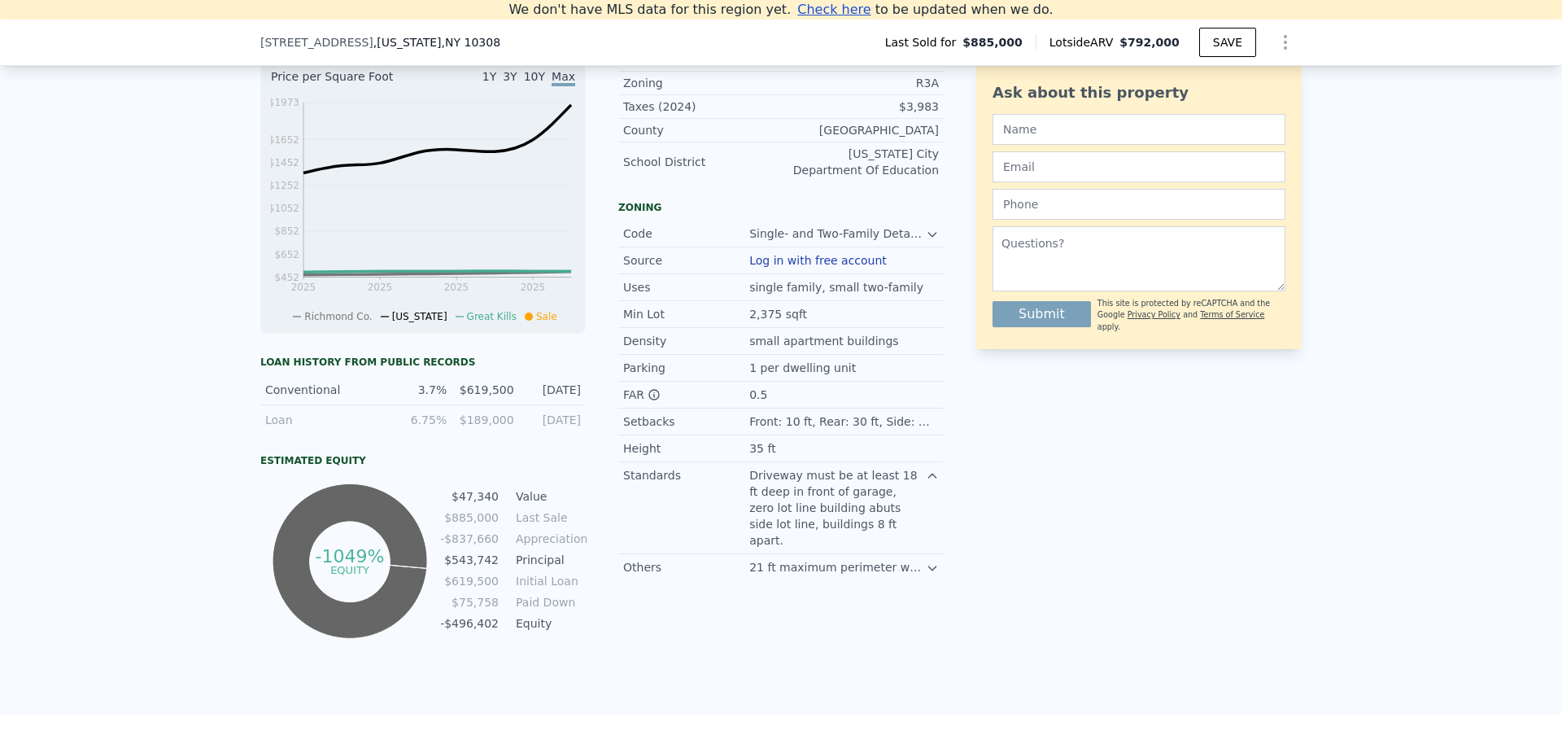
click at [293, 398] on div "Conventional" at bounding box center [322, 390] width 115 height 16
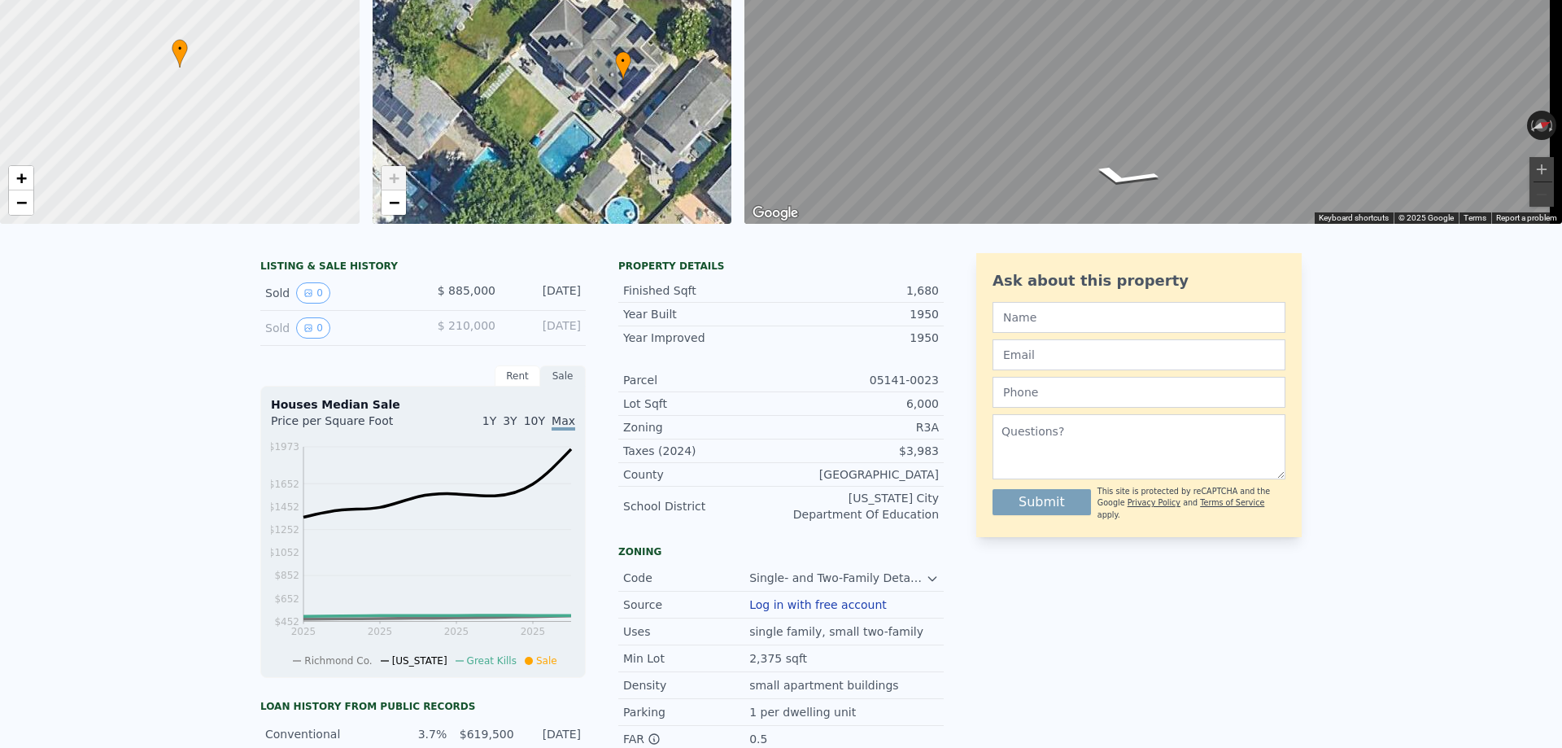
scroll to position [0, 0]
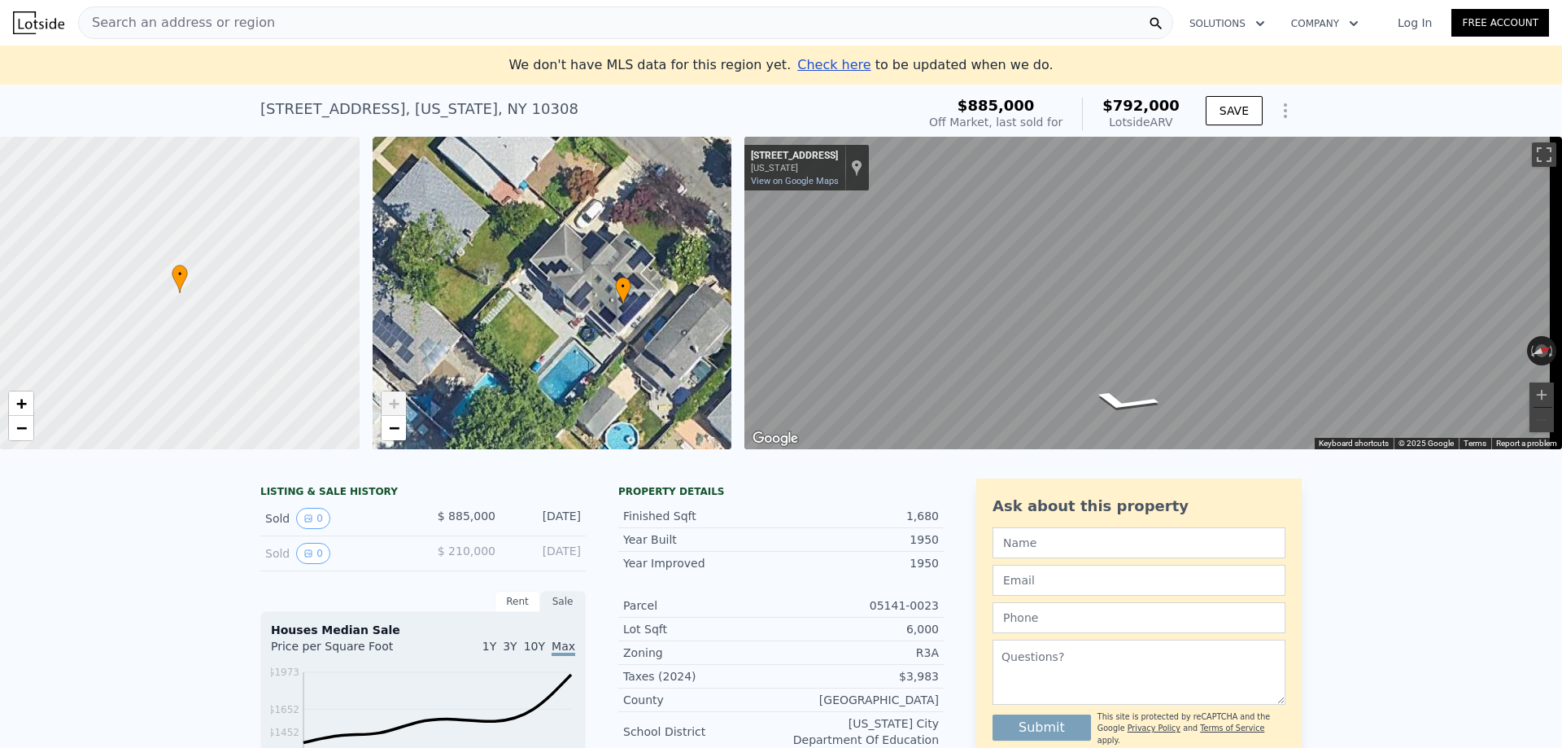
click at [456, 24] on div "Search an address or region" at bounding box center [625, 23] width 1095 height 33
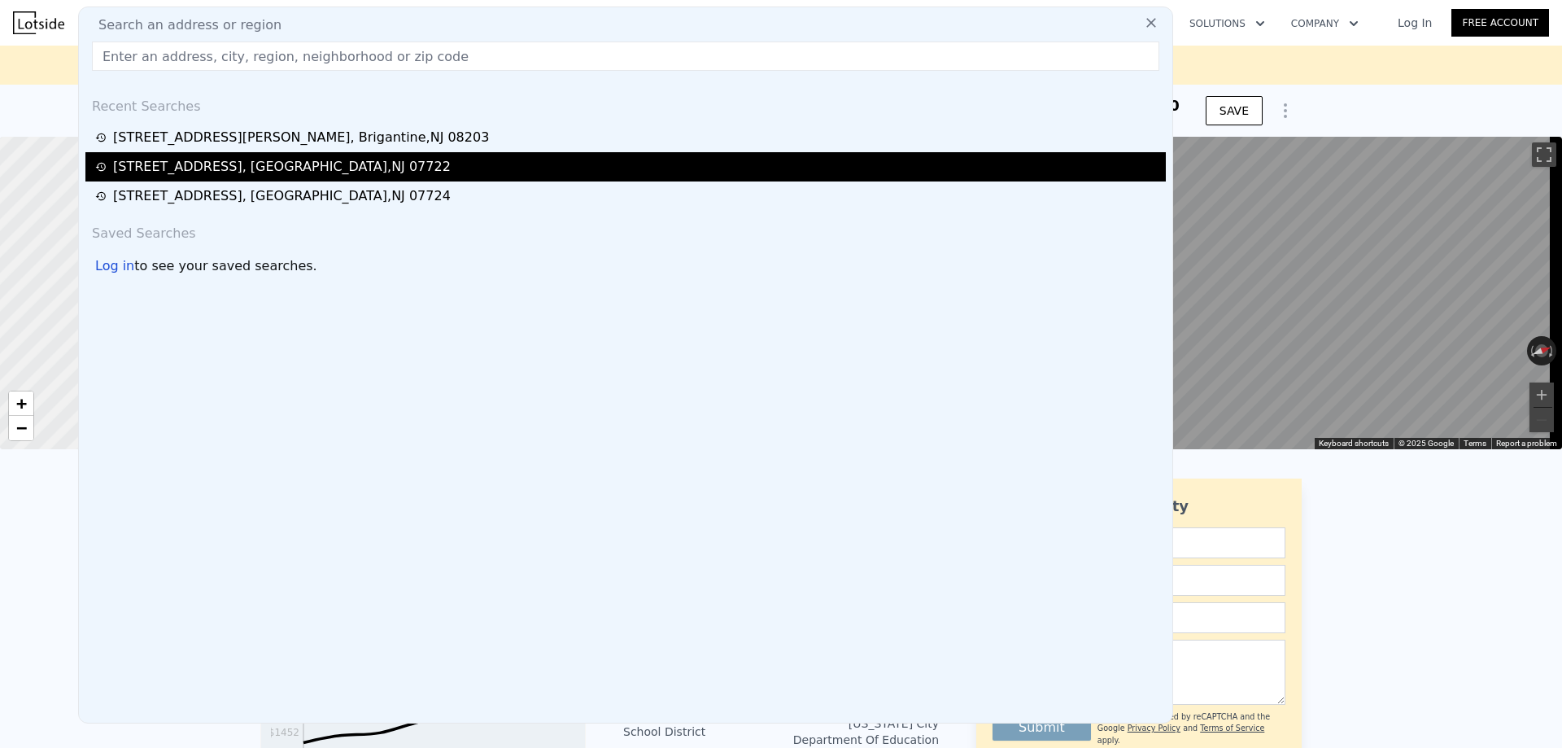
click at [253, 164] on div "[STREET_ADDRESS]" at bounding box center [282, 167] width 338 height 20
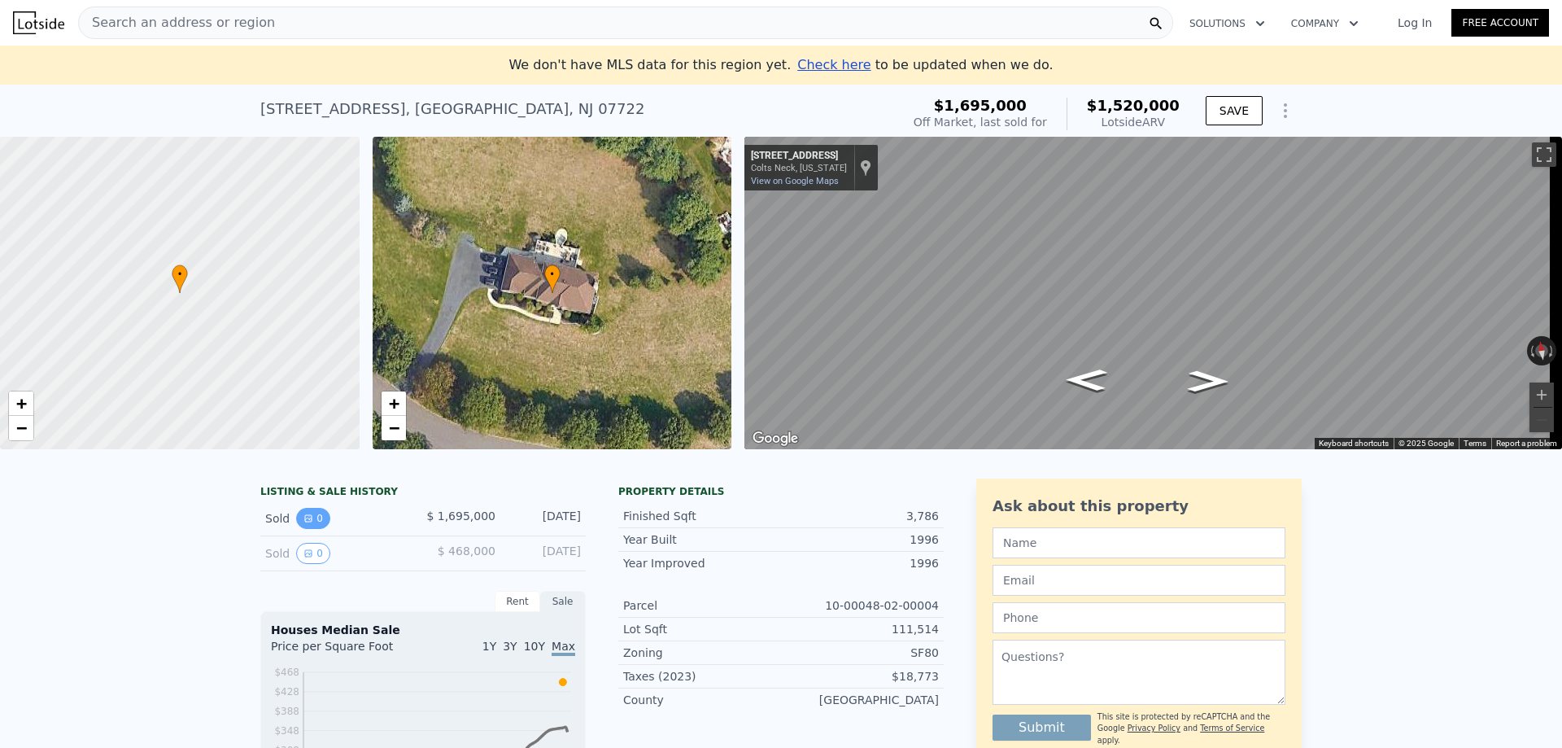
click at [303, 523] on icon "View historical data" at bounding box center [308, 518] width 10 height 10
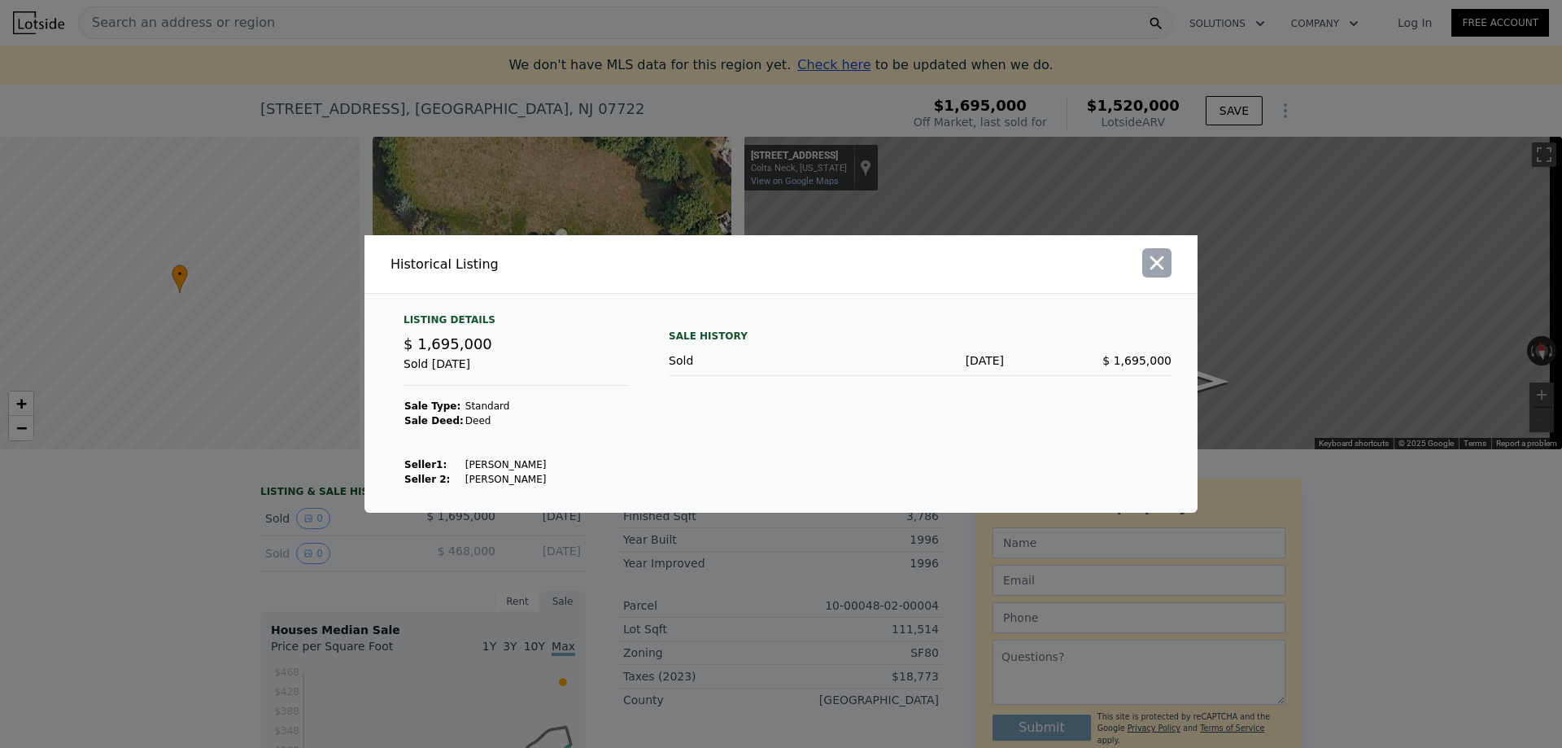
click at [1157, 265] on icon "button" at bounding box center [1156, 262] width 23 height 23
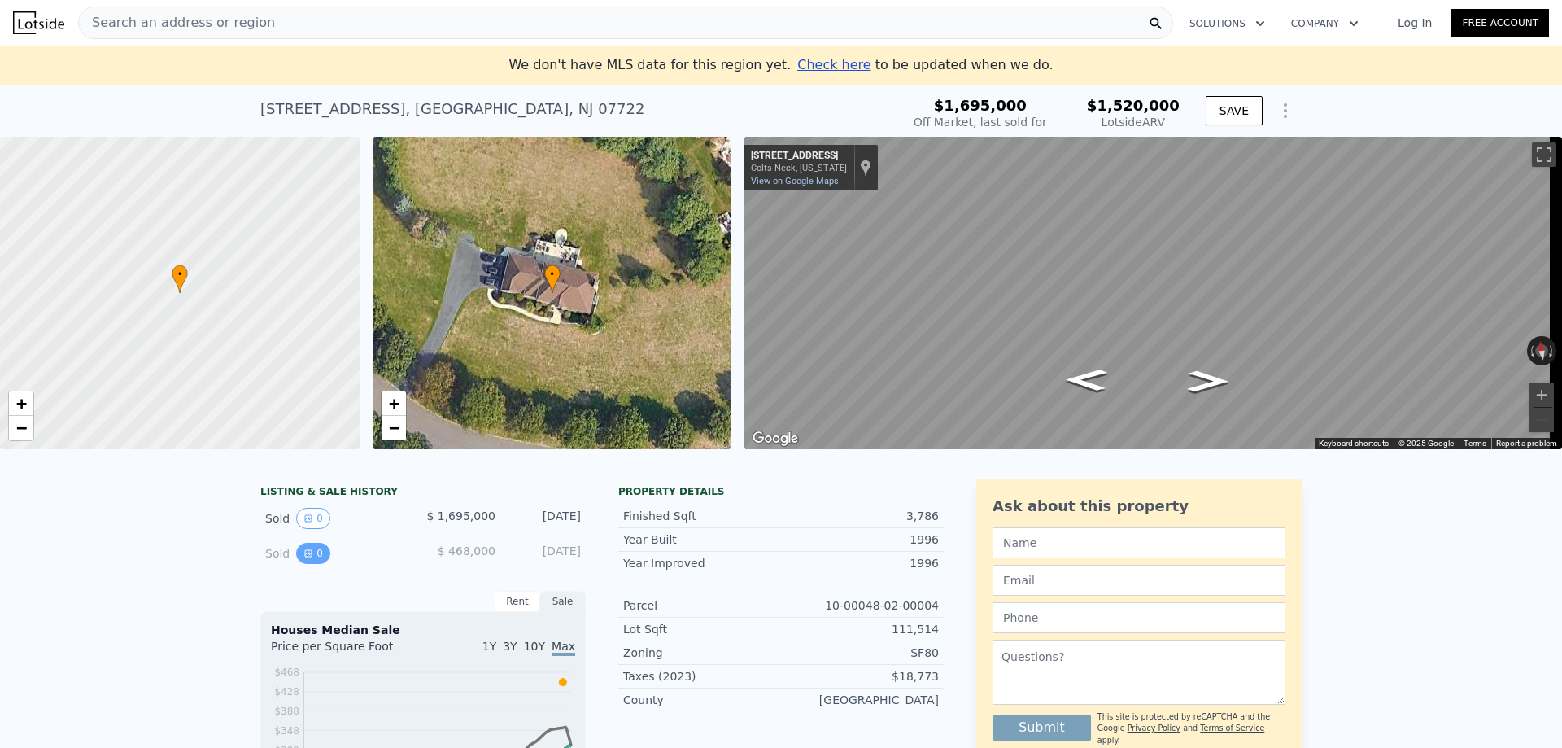
click at [309, 564] on button "0" at bounding box center [313, 553] width 34 height 21
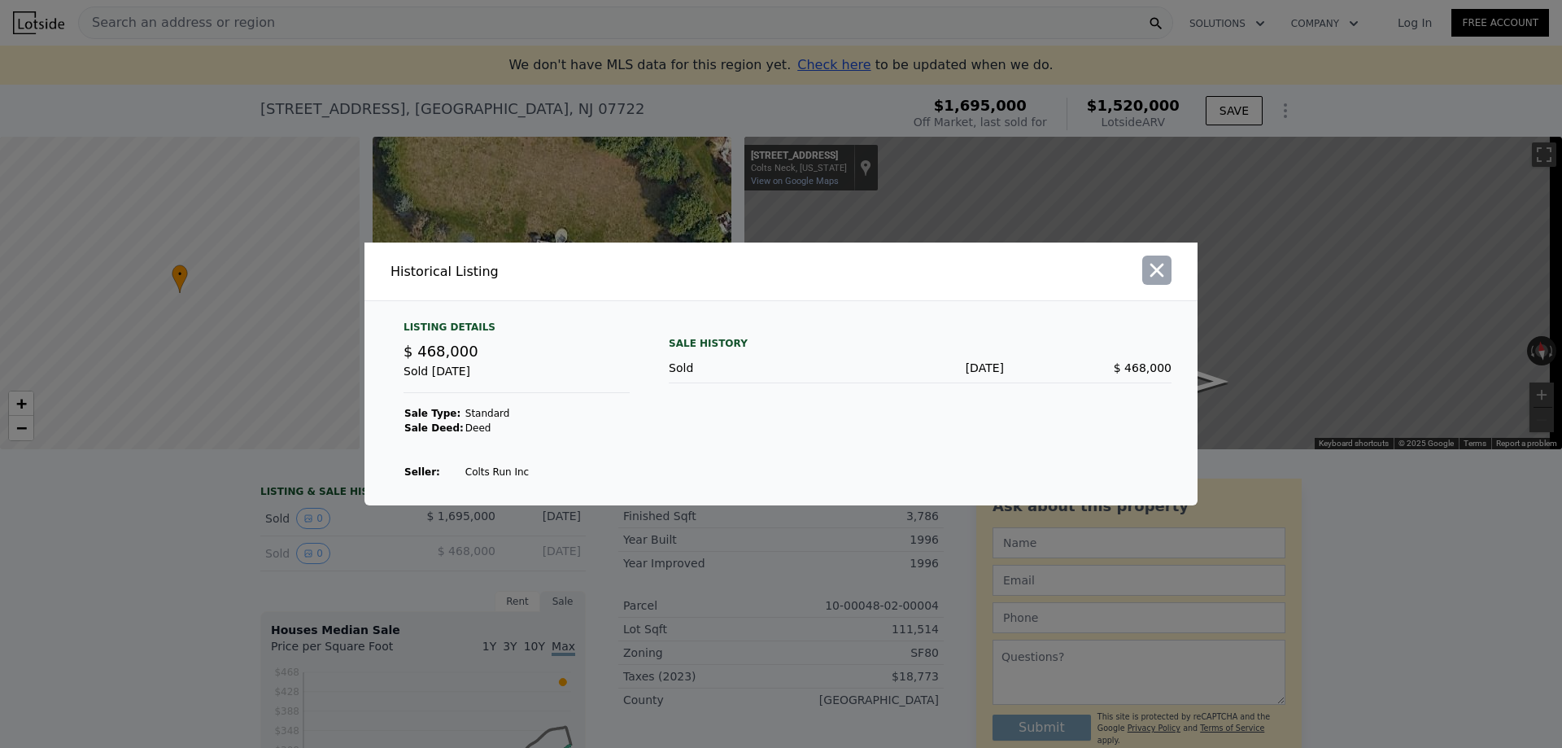
click at [1158, 276] on icon "button" at bounding box center [1156, 270] width 23 height 23
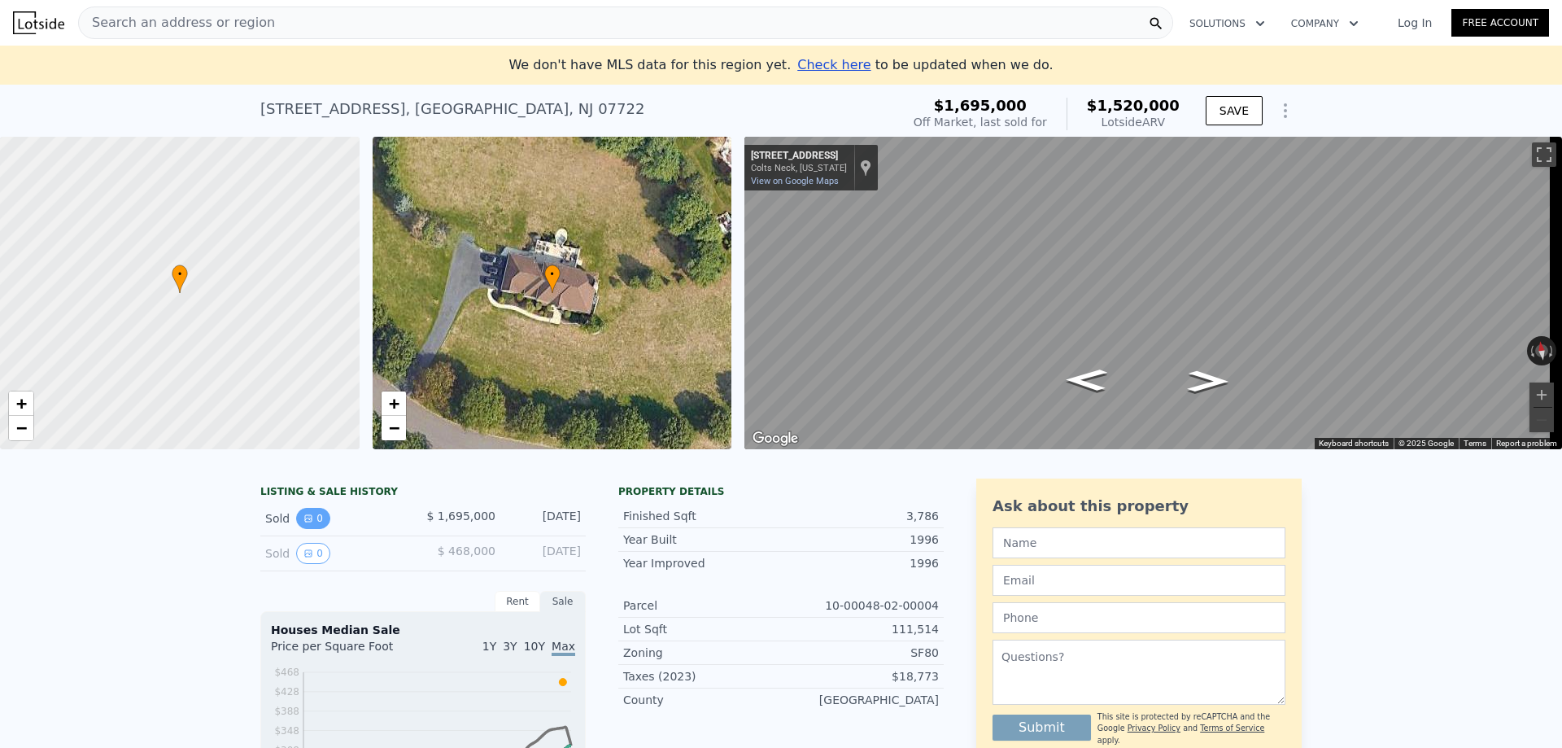
click at [296, 529] on button "0" at bounding box center [313, 518] width 34 height 21
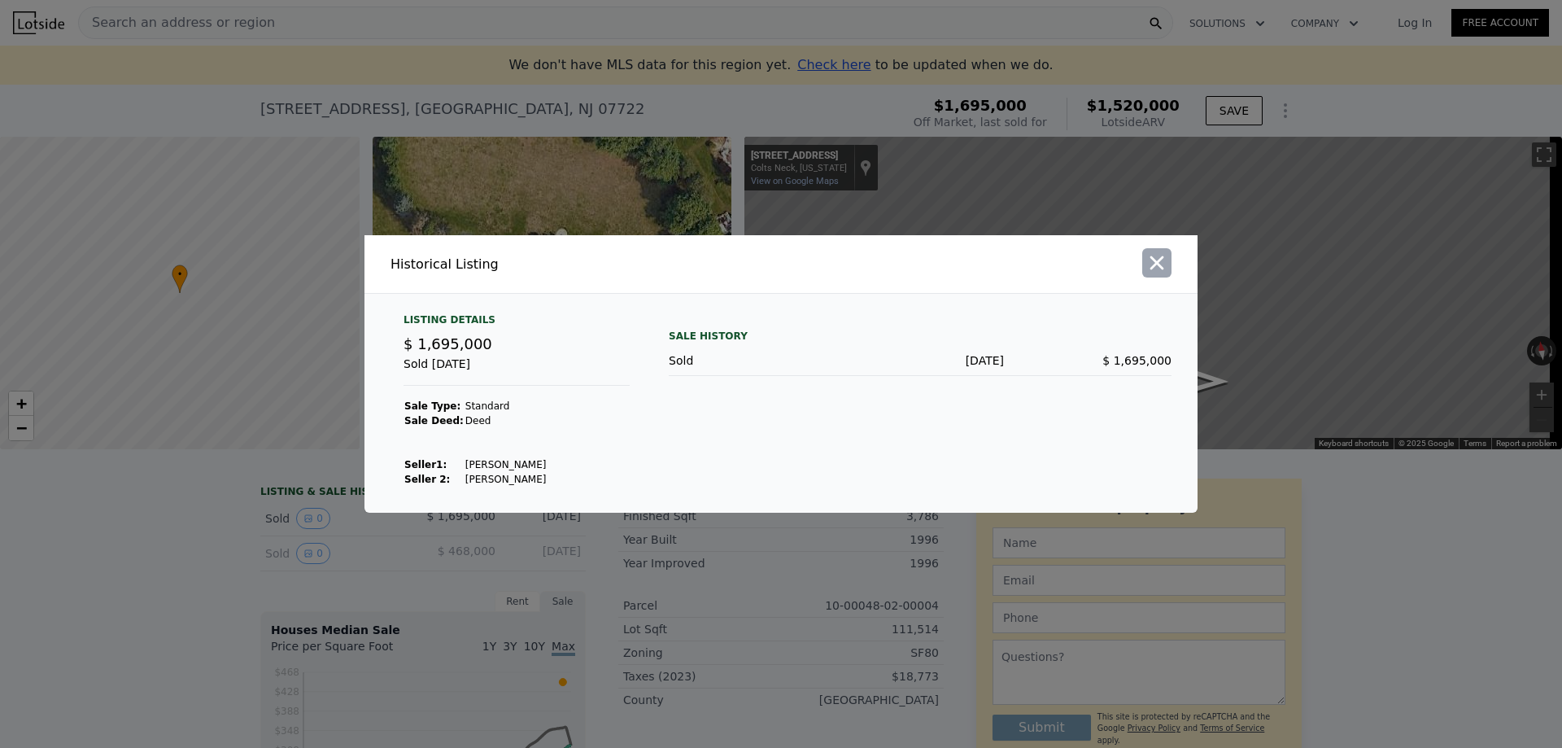
click at [1155, 263] on icon "button" at bounding box center [1157, 263] width 14 height 14
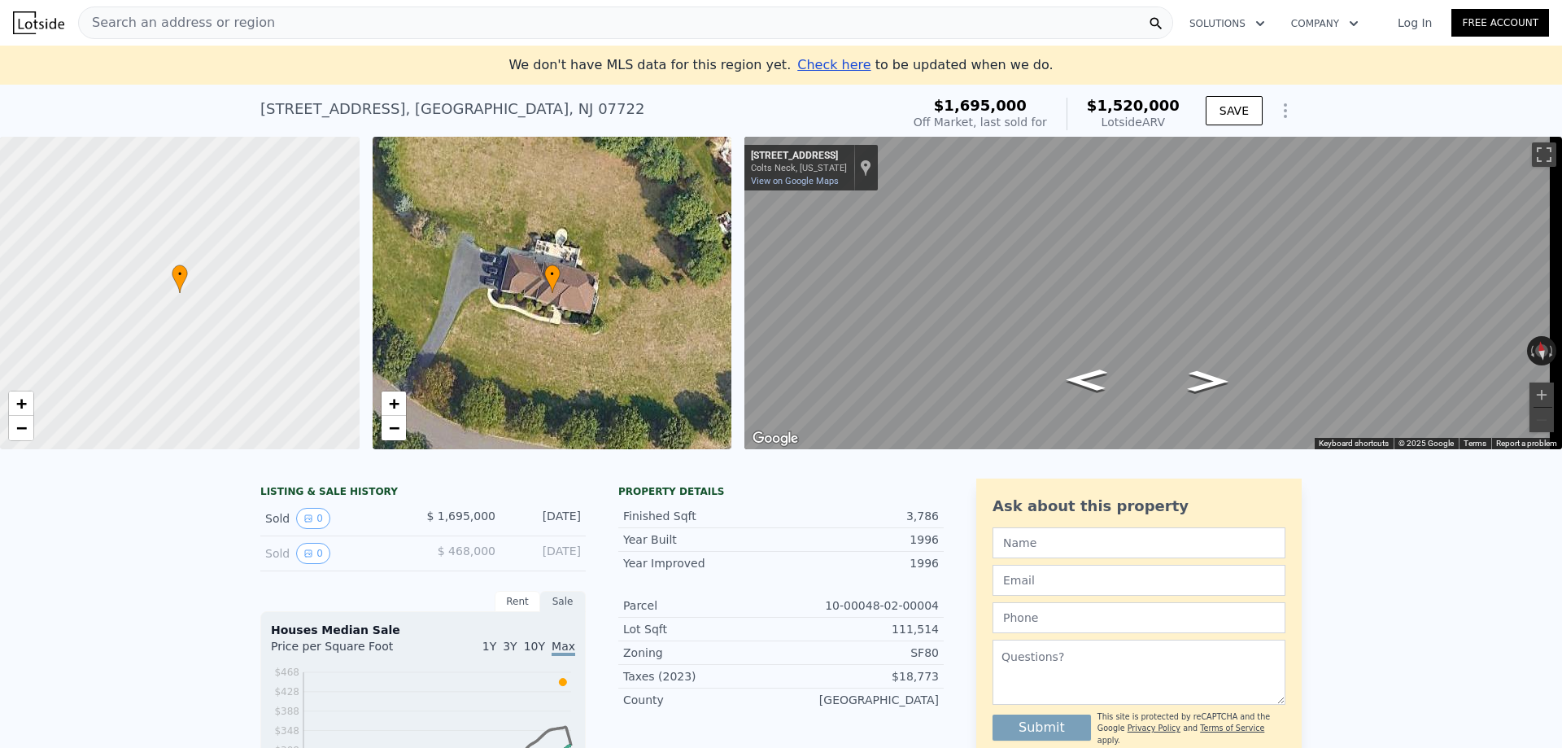
drag, startPoint x: 1169, startPoint y: 122, endPoint x: 1101, endPoint y: 129, distance: 68.7
click at [1101, 129] on div "$1,520,000 Lotside ARV" at bounding box center [1122, 114] width 113 height 33
click at [1280, 99] on button "Show Options" at bounding box center [1285, 110] width 33 height 33
click at [1186, 146] on div "Edit Structure" at bounding box center [1210, 153] width 182 height 33
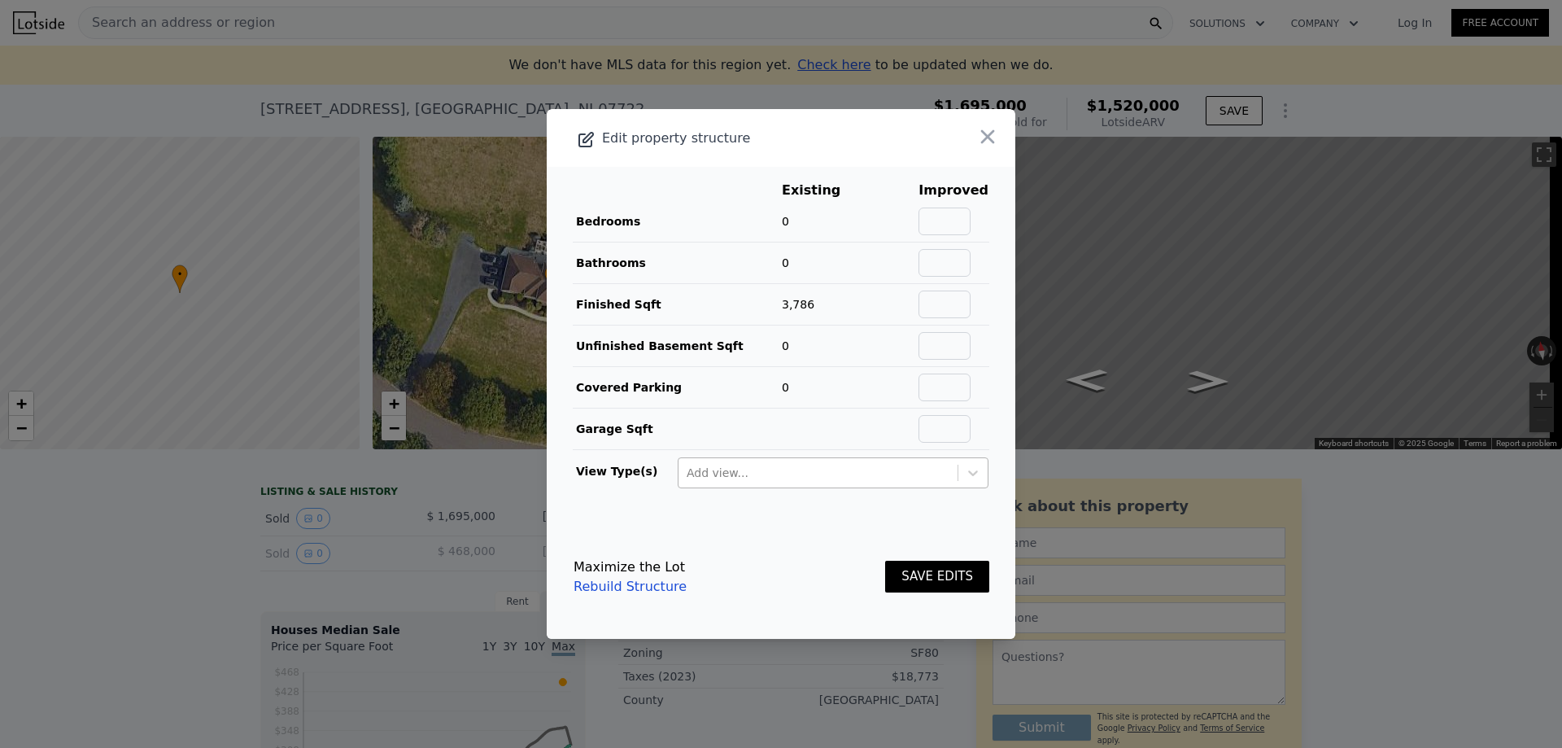
click at [871, 470] on div at bounding box center [818, 473] width 263 height 20
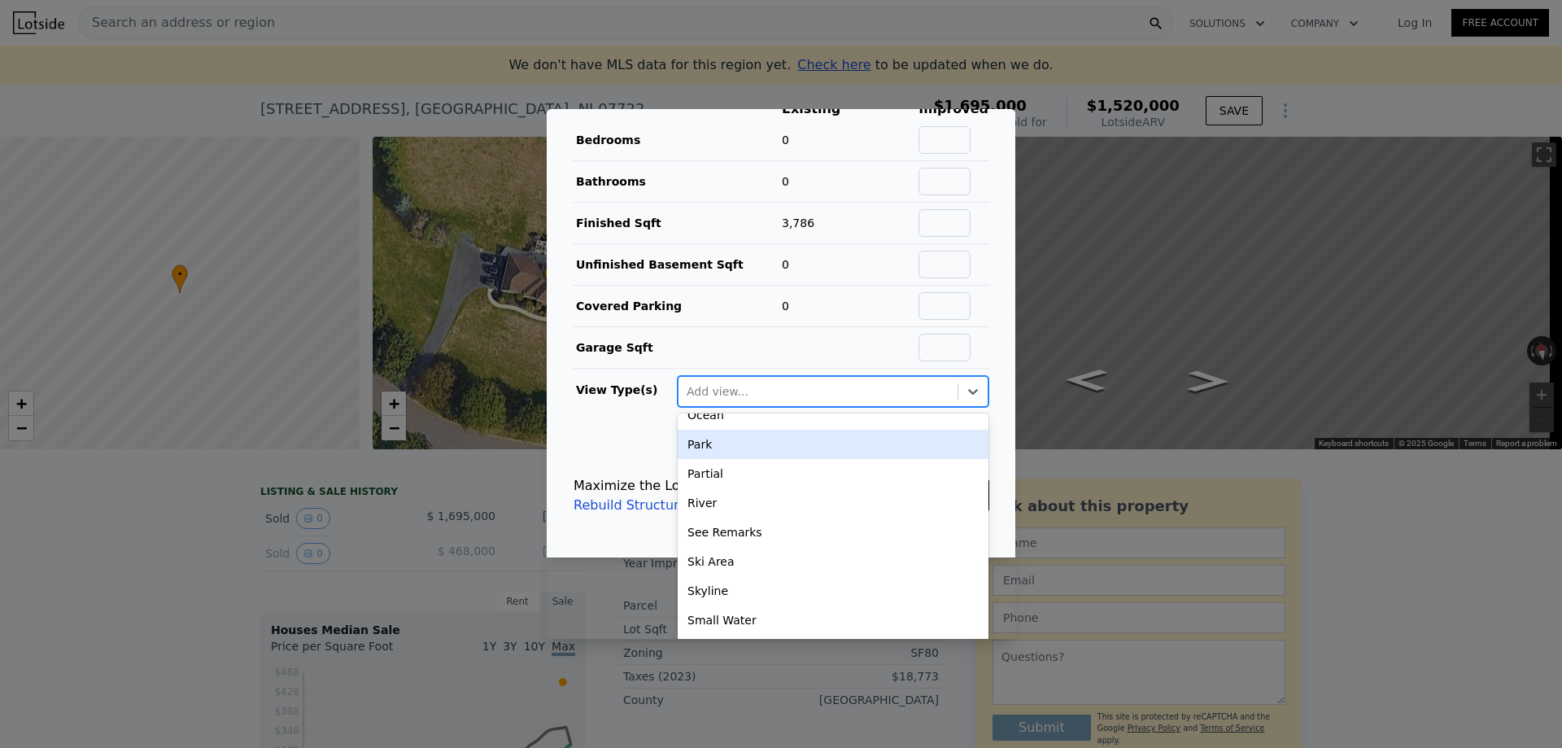
scroll to position [202, 0]
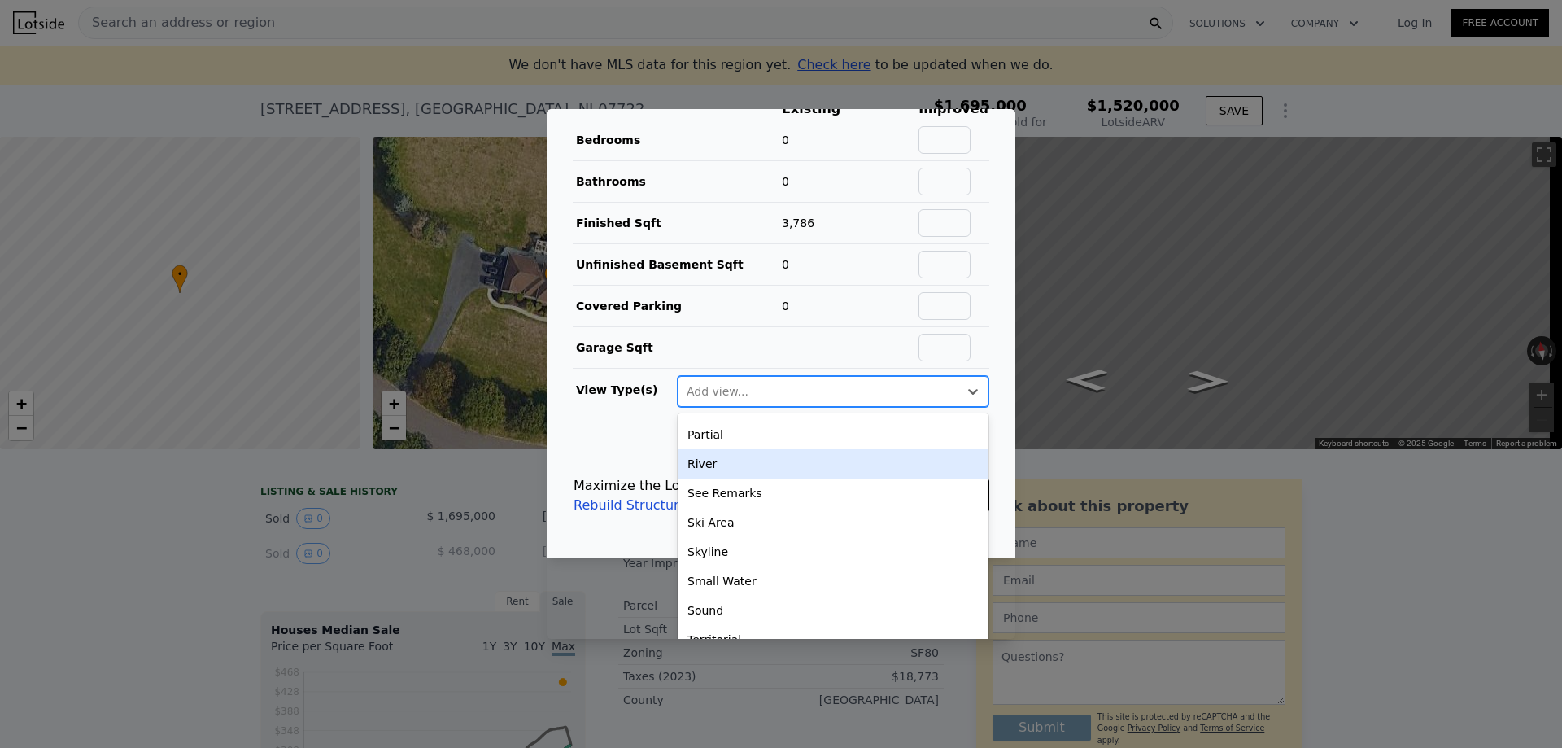
click at [609, 426] on main "Existing Improved Bedrooms 0 Bathrooms 0 Finished Sqft 3,786 Unfinished Basemen…" at bounding box center [781, 259] width 469 height 348
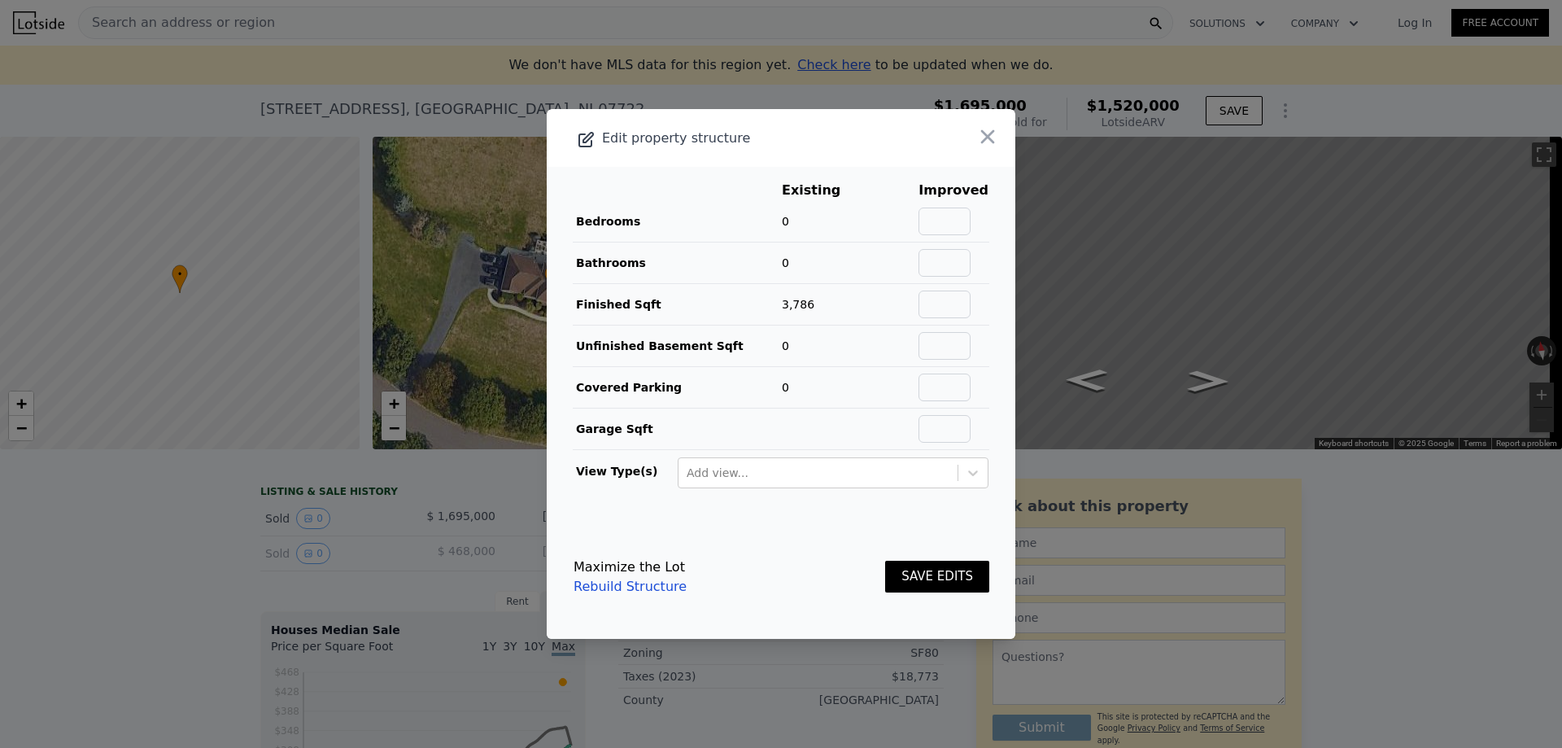
drag, startPoint x: 788, startPoint y: 225, endPoint x: 957, endPoint y: 232, distance: 168.5
click at [796, 227] on td "0" at bounding box center [823, 221] width 85 height 41
click at [948, 220] on input "text" at bounding box center [944, 221] width 52 height 28
click at [813, 233] on td "0" at bounding box center [823, 221] width 85 height 41
click at [804, 312] on td "3,786" at bounding box center [823, 304] width 85 height 41
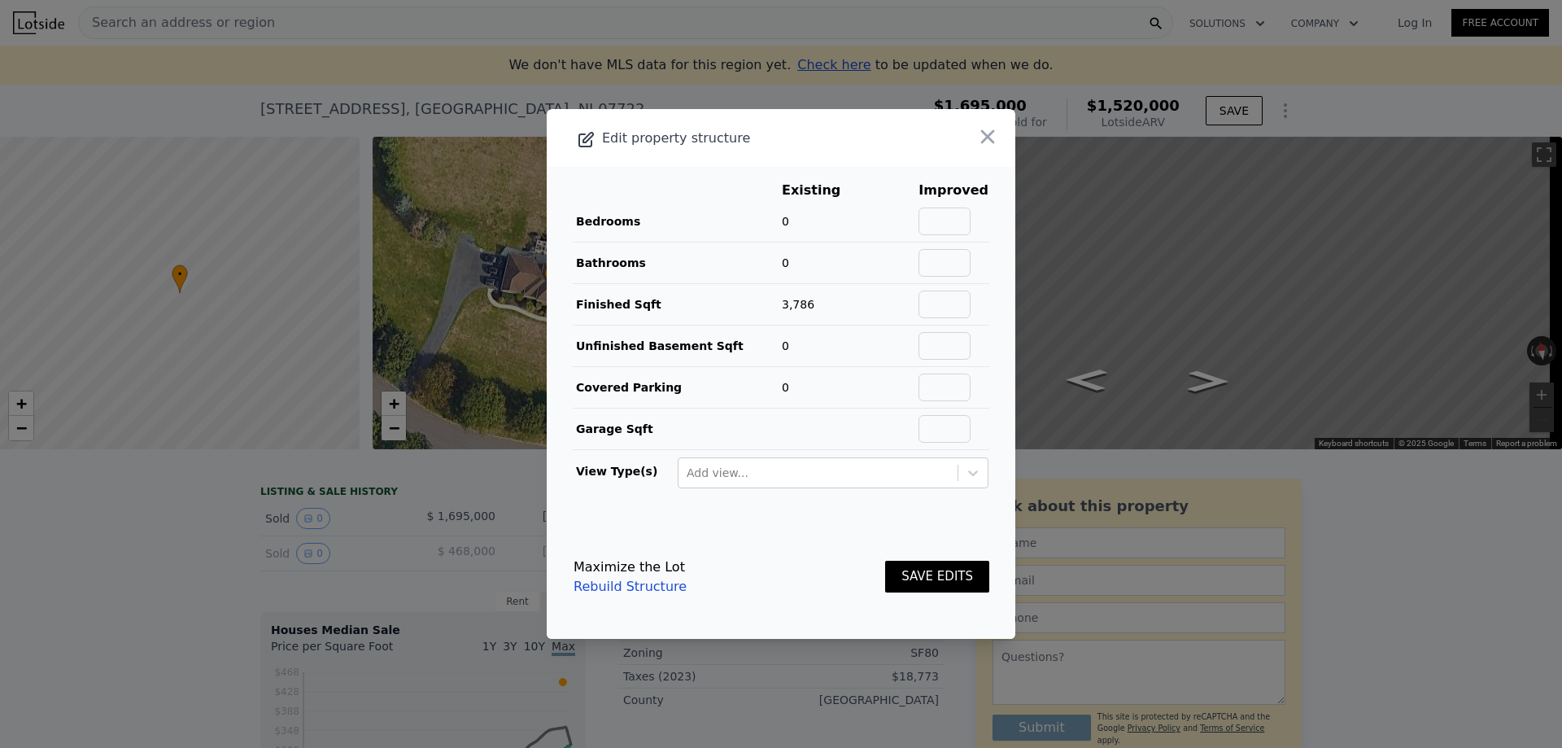
click at [816, 304] on td "3,786" at bounding box center [823, 304] width 85 height 41
click at [976, 134] on icon "button" at bounding box center [987, 136] width 23 height 23
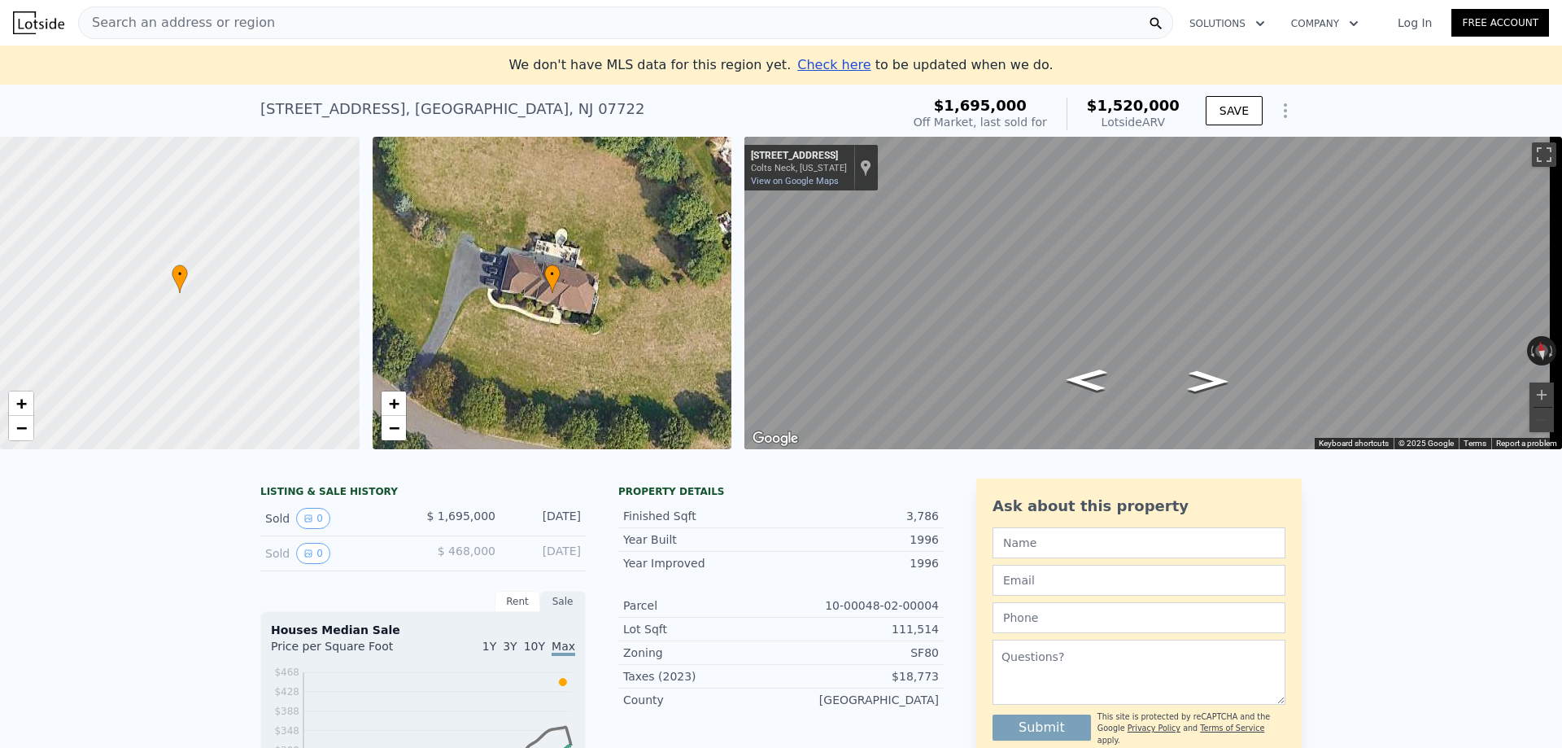
click at [1015, 109] on span "$1,695,000" at bounding box center [980, 105] width 93 height 17
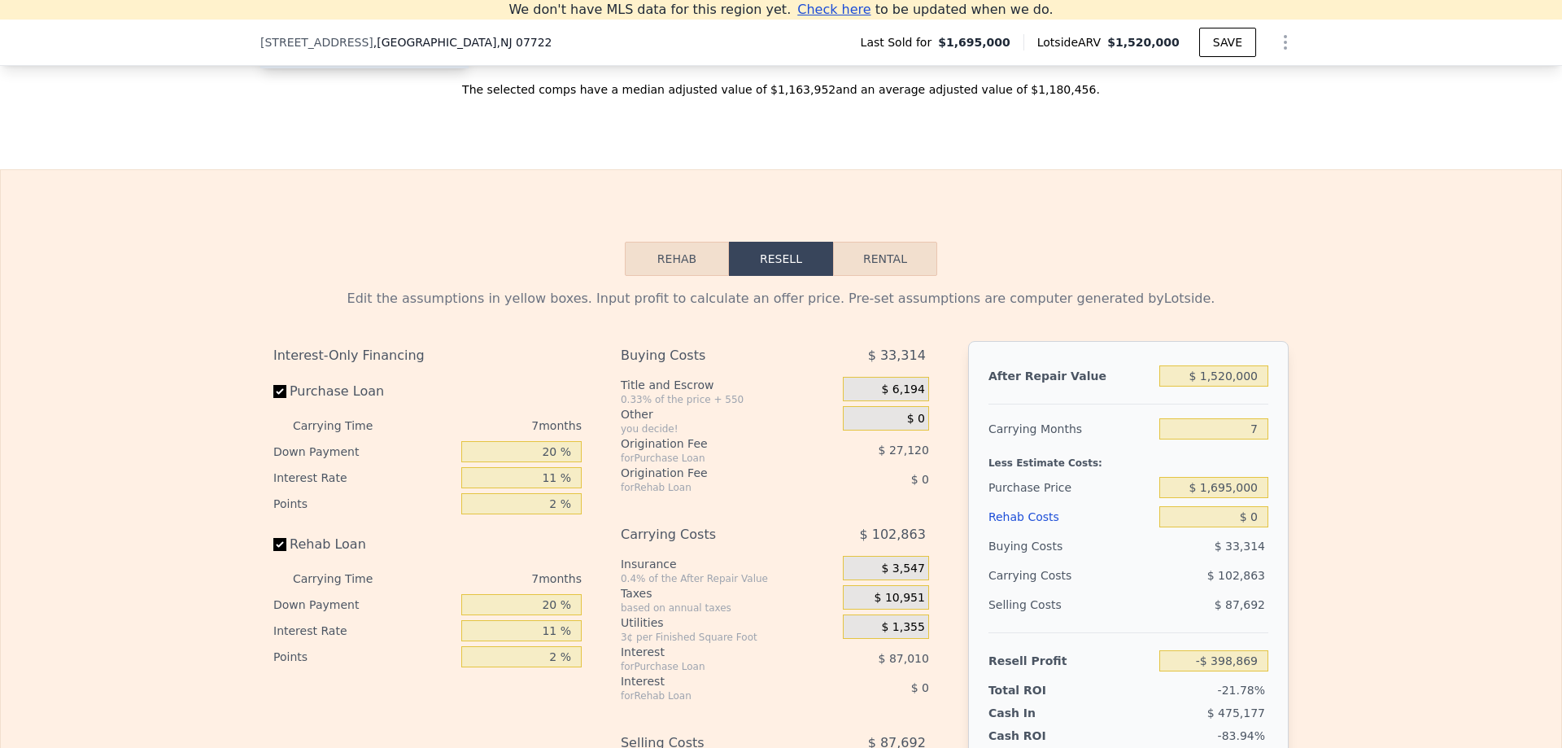
scroll to position [1852, 0]
